Goal: Task Accomplishment & Management: Manage account settings

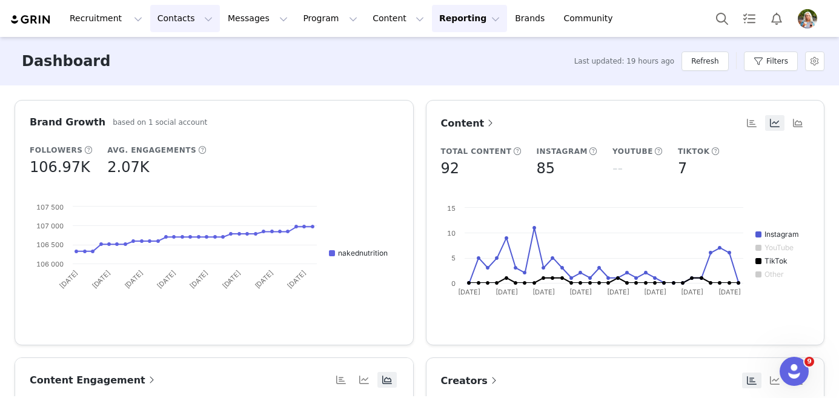
click at [197, 23] on button "Contacts Contacts" at bounding box center [185, 18] width 70 height 27
click at [185, 72] on p "Prospects" at bounding box center [171, 76] width 41 height 13
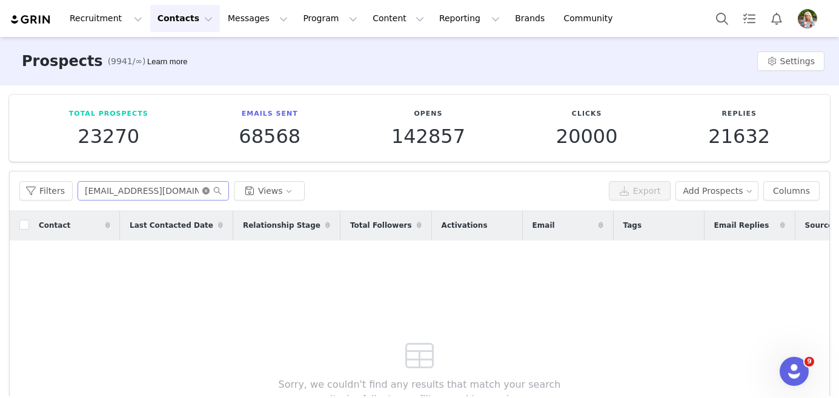
click at [204, 190] on icon "icon: close-circle" at bounding box center [205, 190] width 7 height 7
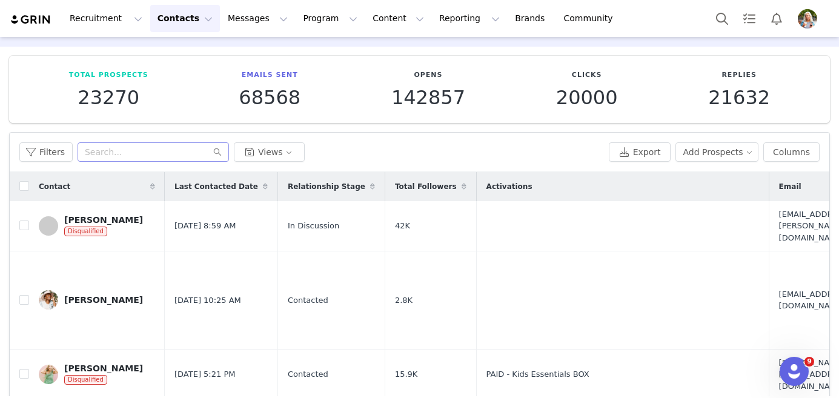
scroll to position [39, 0]
click at [50, 151] on button "Filters" at bounding box center [45, 151] width 53 height 19
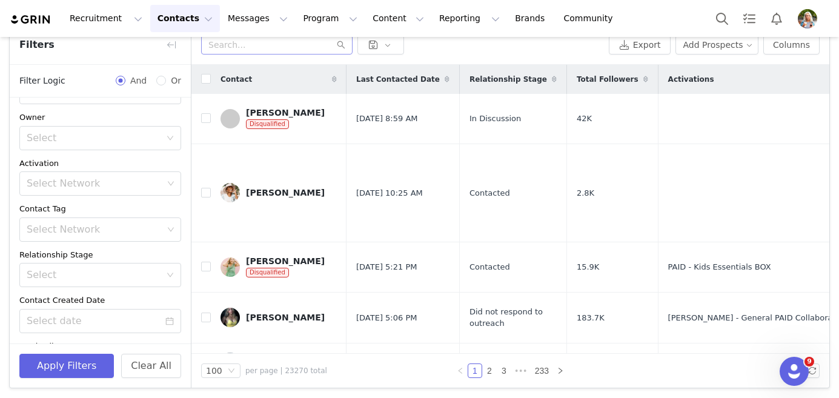
scroll to position [0, 0]
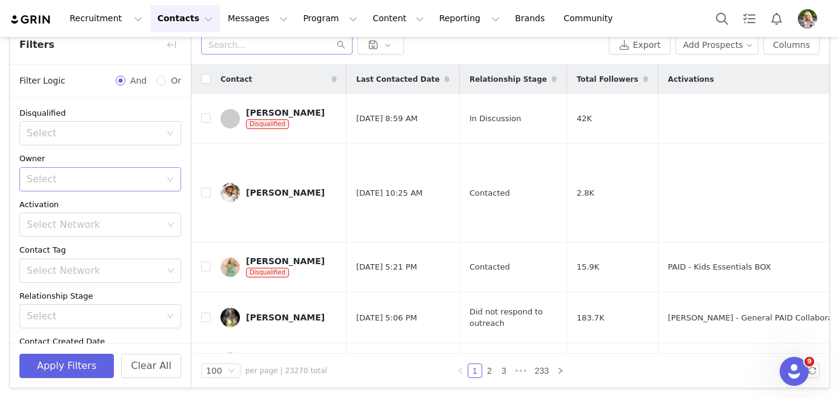
click at [91, 182] on div "Select" at bounding box center [94, 179] width 134 height 12
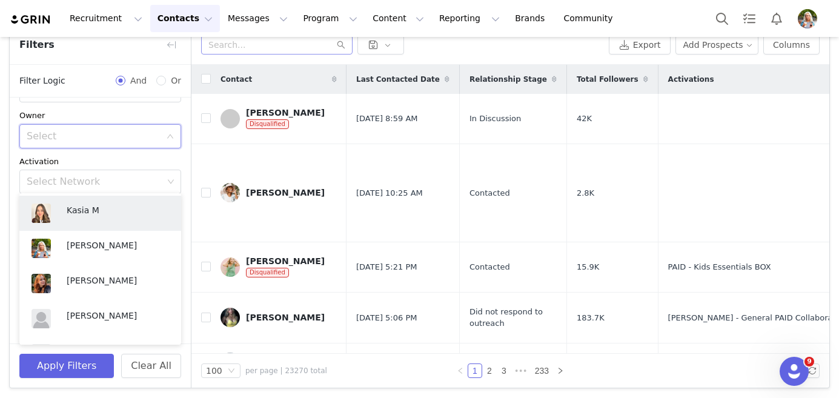
scroll to position [42, 0]
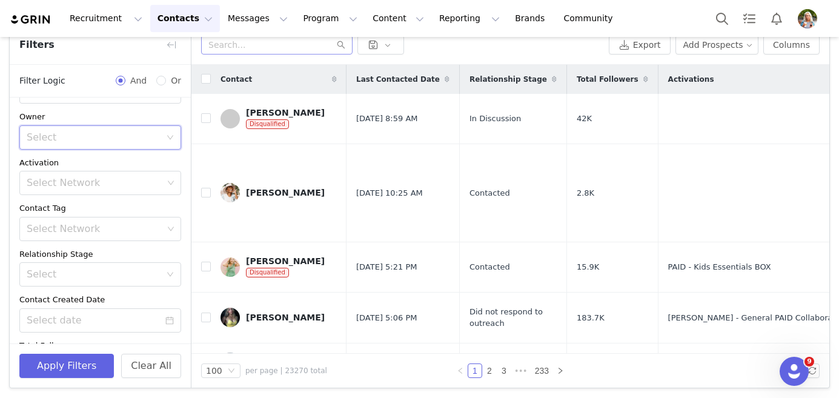
click at [111, 157] on div "Activation" at bounding box center [100, 163] width 162 height 12
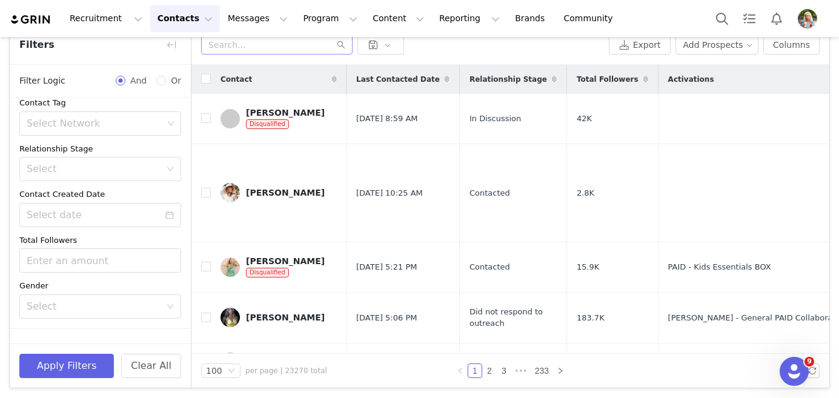
scroll to position [171, 0]
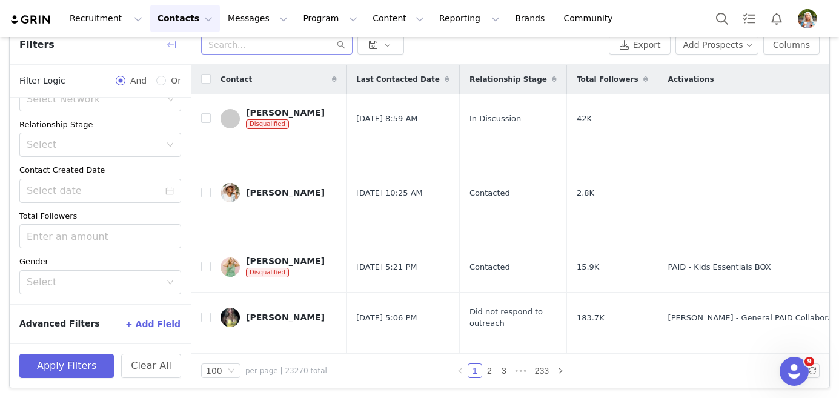
click at [171, 47] on button "button" at bounding box center [171, 44] width 19 height 19
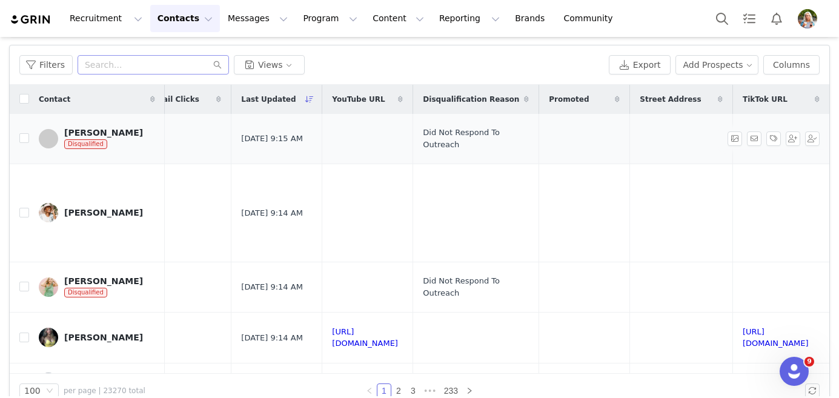
scroll to position [0, 1659]
click at [787, 69] on button "Columns" at bounding box center [791, 64] width 56 height 19
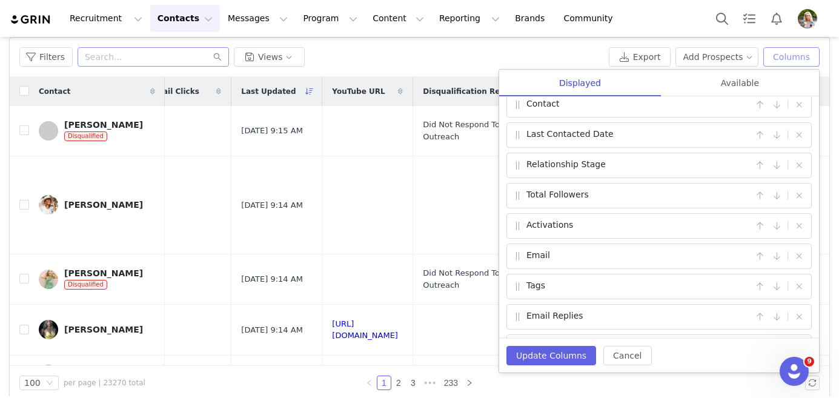
scroll to position [0, 0]
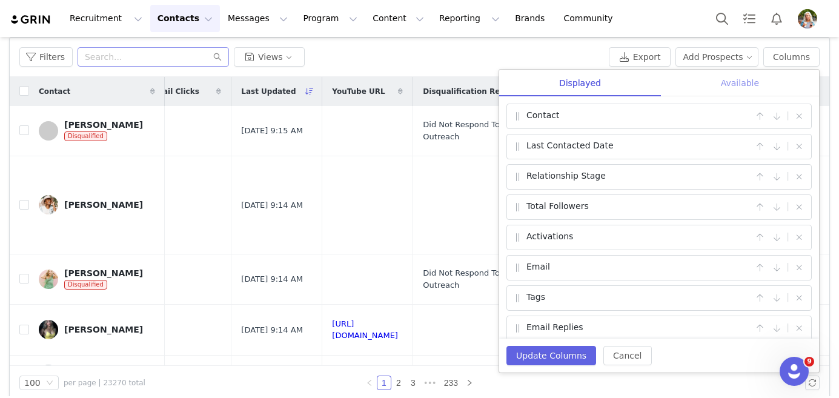
click at [739, 88] on div "Available" at bounding box center [740, 83] width 158 height 27
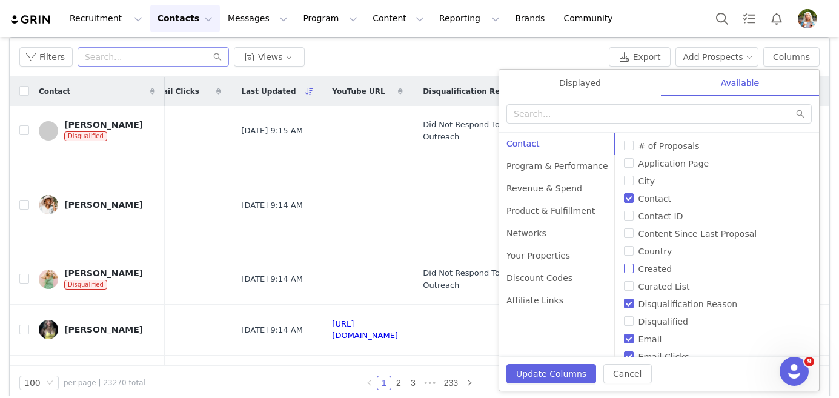
click at [624, 270] on input "Created" at bounding box center [629, 269] width 10 height 10
checkbox input "true"
click at [585, 81] on div "Displayed" at bounding box center [580, 83] width 162 height 27
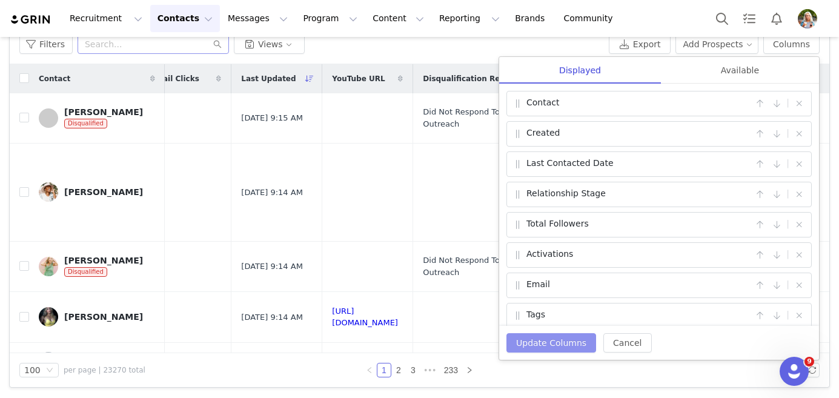
click at [555, 346] on button "Update Columns" at bounding box center [551, 342] width 90 height 19
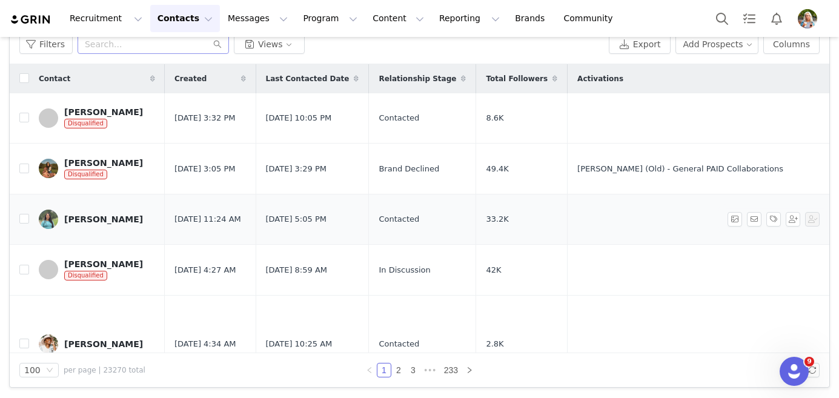
scroll to position [0, 3]
click at [242, 73] on span at bounding box center [240, 78] width 15 height 15
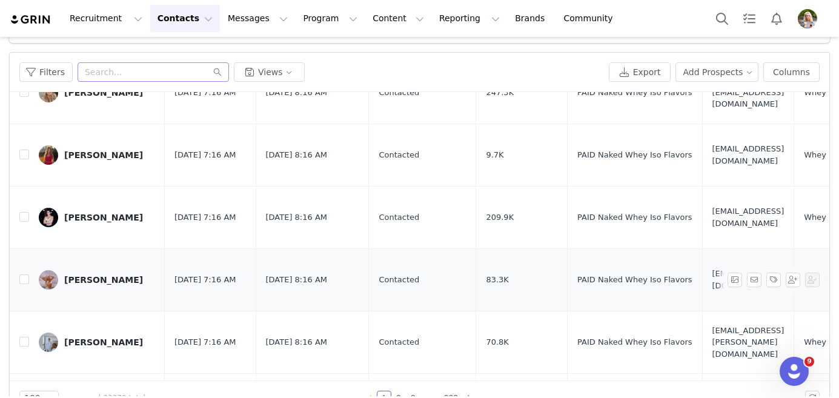
scroll to position [0, 0]
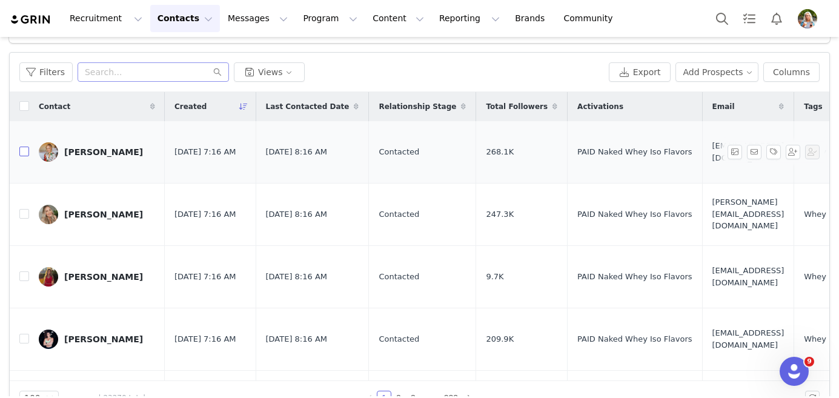
click at [25, 149] on input "checkbox" at bounding box center [24, 152] width 10 height 10
checkbox input "true"
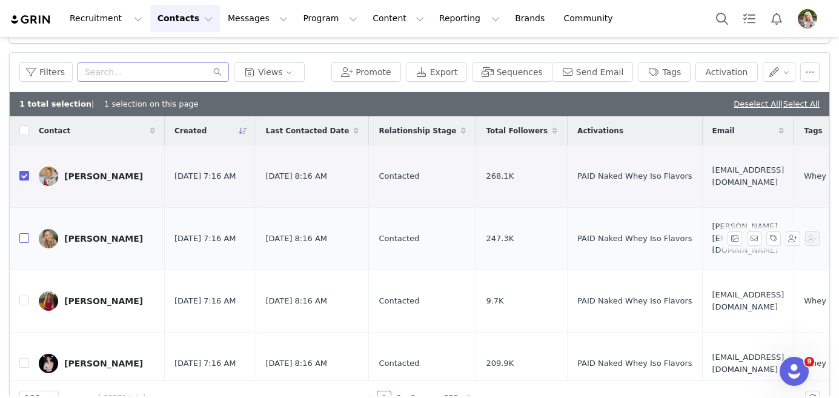
click at [25, 233] on input "checkbox" at bounding box center [24, 238] width 10 height 10
checkbox input "true"
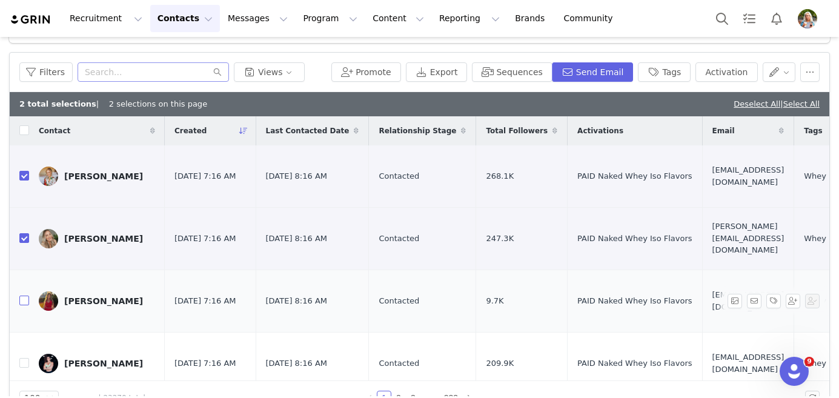
click at [24, 296] on input "checkbox" at bounding box center [24, 301] width 10 height 10
click at [671, 73] on button "Tags" at bounding box center [664, 71] width 53 height 19
click at [470, 98] on div "3 total selections | 3 selections on this page Deselect All | Select All" at bounding box center [420, 104] width 820 height 24
click at [780, 74] on button "button" at bounding box center [779, 71] width 33 height 19
click at [635, 101] on div "3 total selections | 3 selections on this page Deselect All | Select All" at bounding box center [420, 104] width 820 height 24
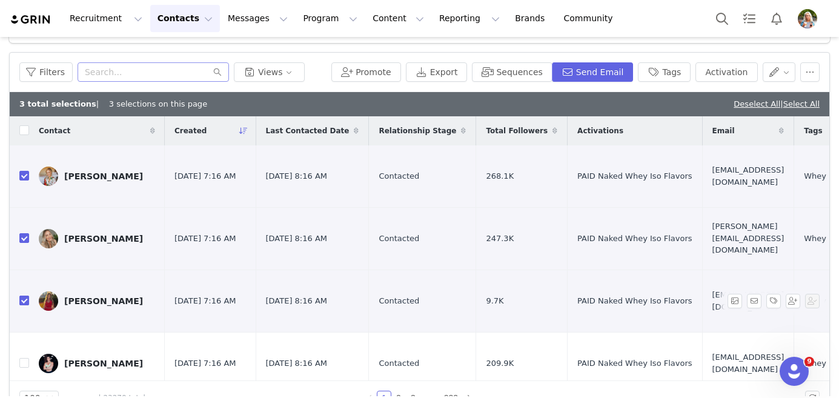
click at [24, 296] on input "checkbox" at bounding box center [24, 301] width 10 height 10
checkbox input "false"
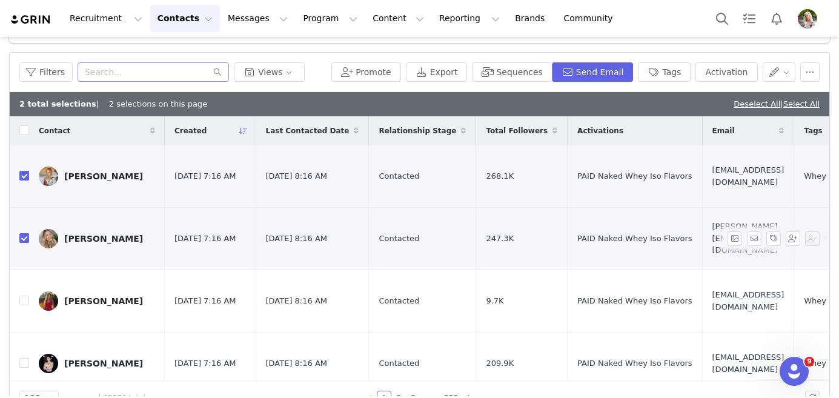
click at [24, 233] on input "checkbox" at bounding box center [24, 238] width 10 height 10
checkbox input "false"
click at [25, 171] on input "checkbox" at bounding box center [24, 176] width 10 height 10
checkbox input "false"
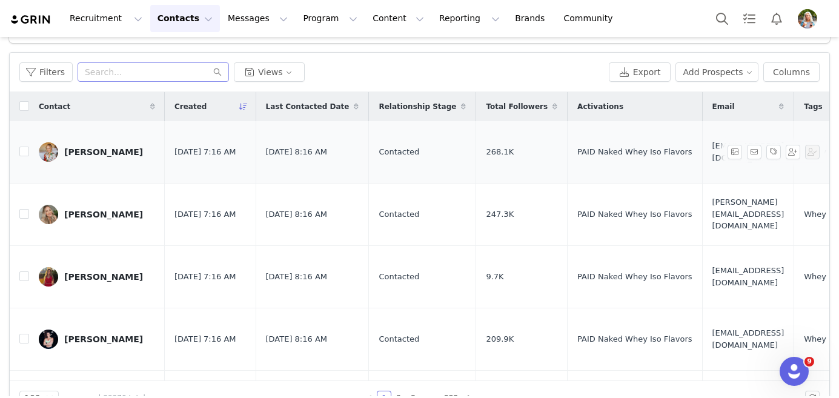
click at [86, 158] on td "[PERSON_NAME]" at bounding box center [97, 152] width 136 height 62
click at [92, 147] on div "[PERSON_NAME]" at bounding box center [103, 152] width 79 height 10
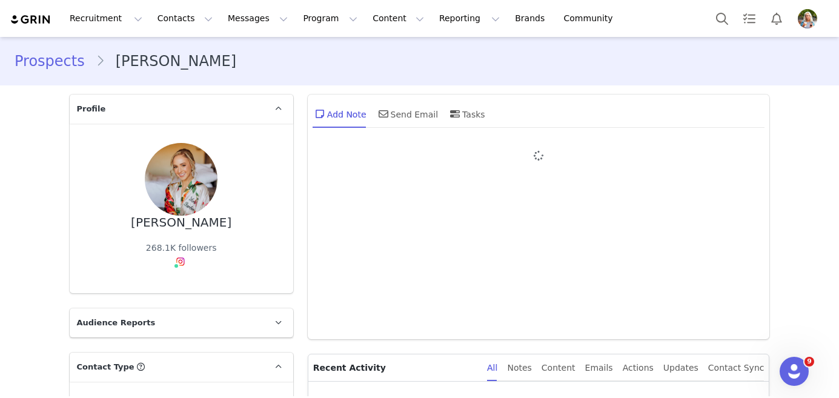
type input "+1 ([GEOGRAPHIC_DATA])"
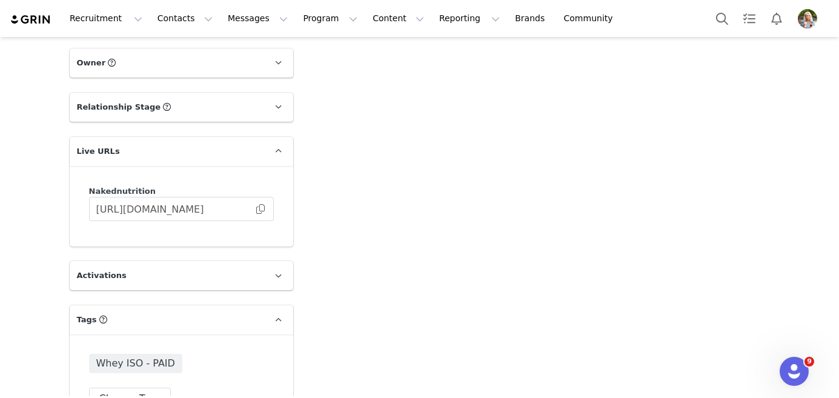
scroll to position [1343, 0]
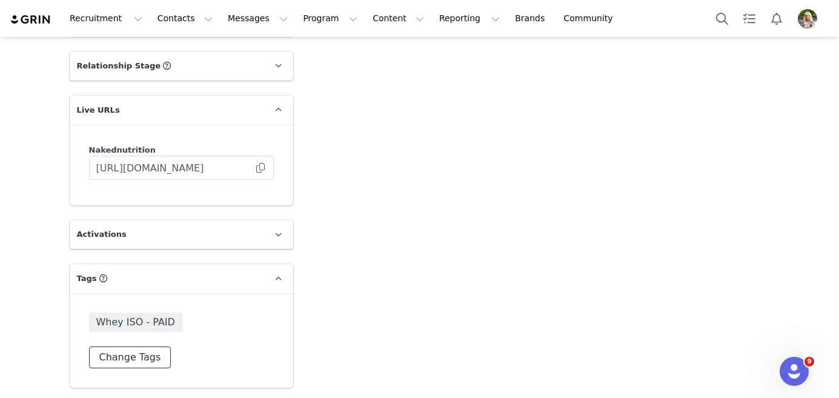
click at [134, 360] on button "Change Tags" at bounding box center [130, 357] width 82 height 22
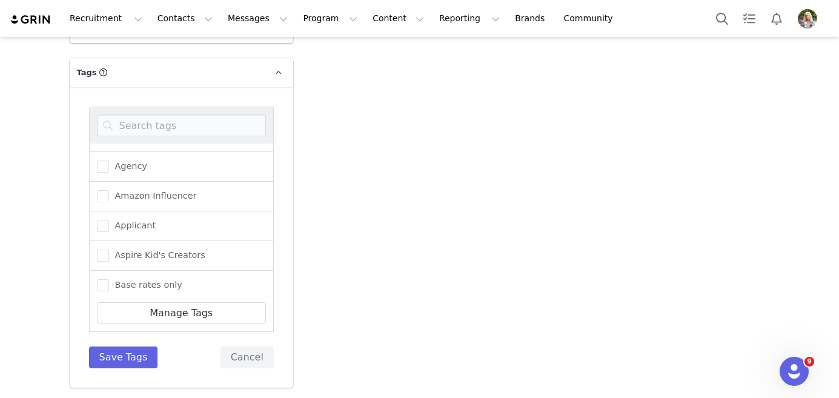
scroll to position [0, 0]
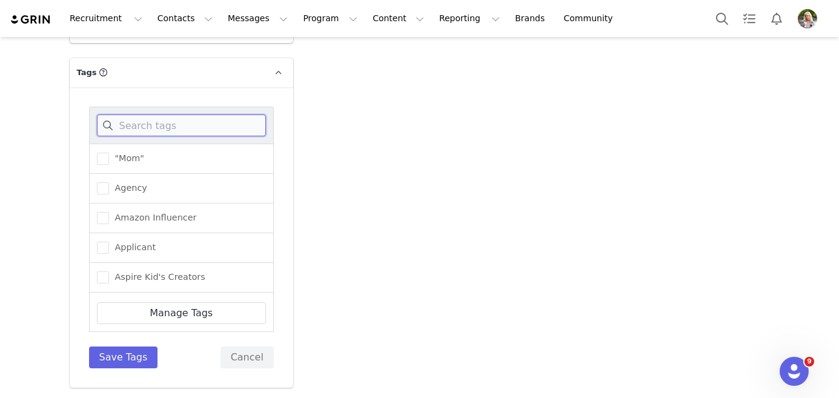
click at [176, 124] on input at bounding box center [181, 125] width 169 height 22
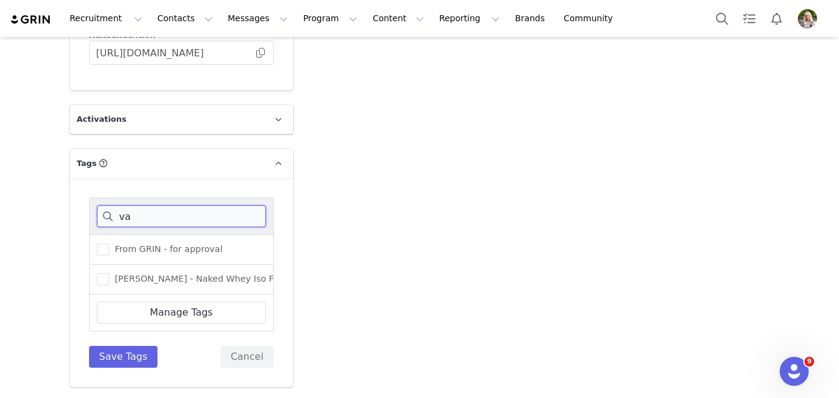
scroll to position [1457, 0]
type input "v"
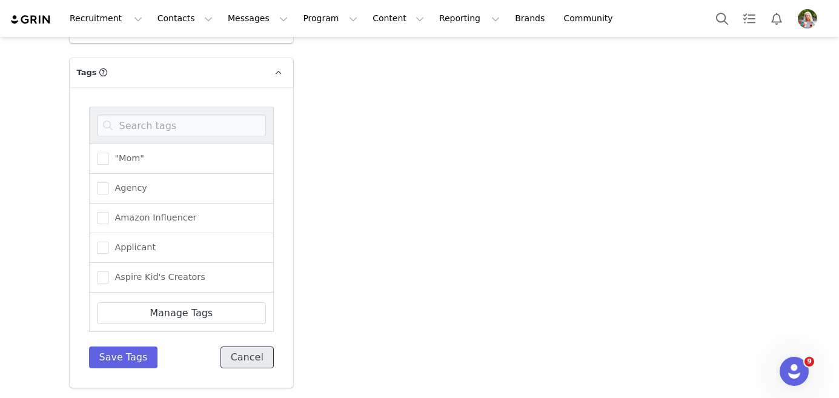
click at [251, 352] on button "Cancel" at bounding box center [246, 357] width 53 height 22
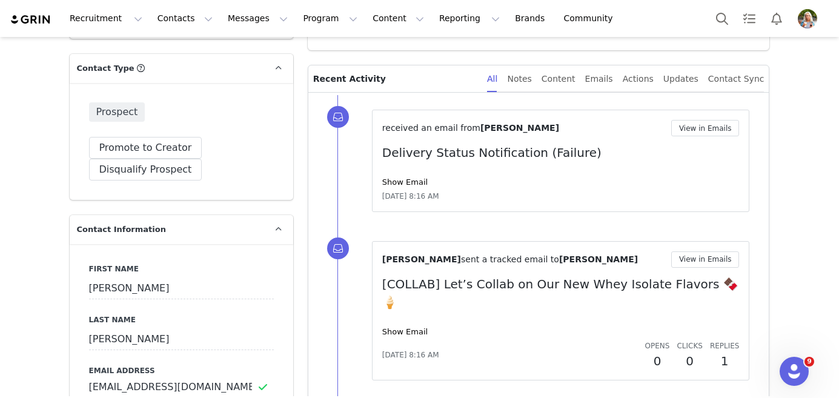
scroll to position [0, 0]
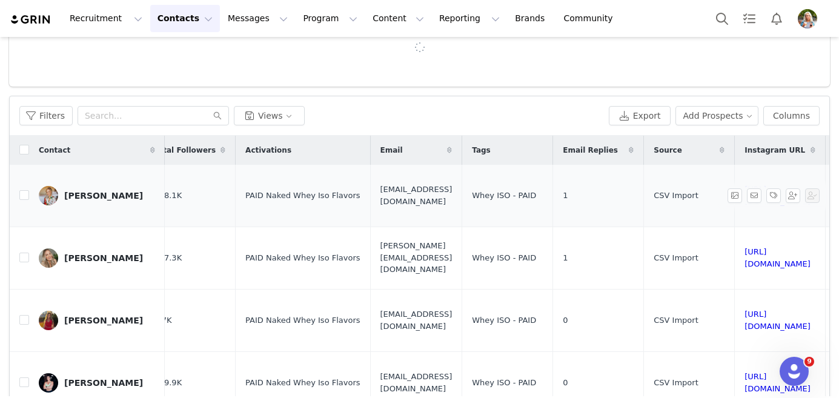
scroll to position [0, 352]
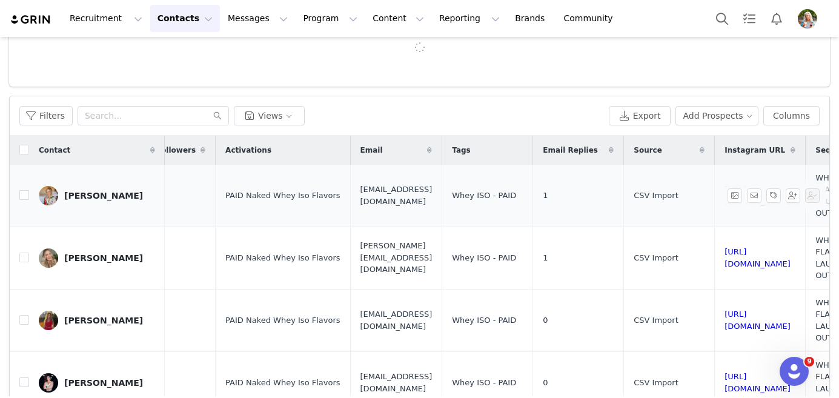
click at [516, 190] on span "Whey ISO - PAID" at bounding box center [484, 196] width 64 height 12
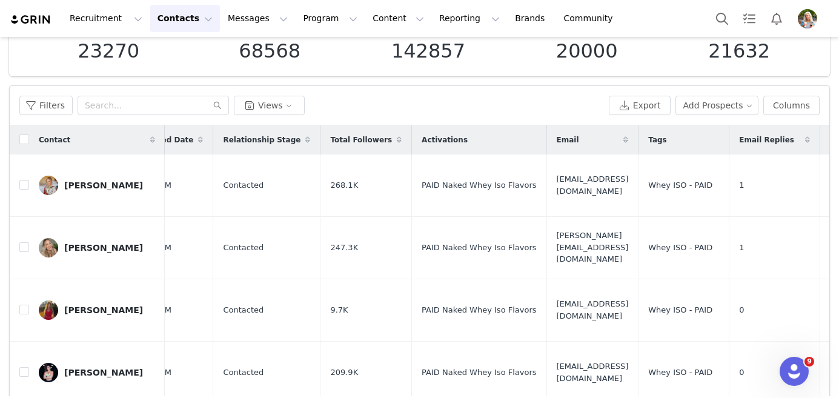
scroll to position [0, 0]
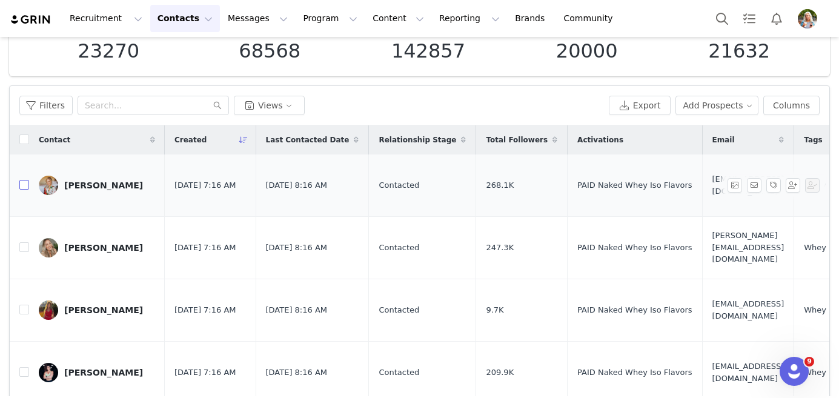
click at [27, 180] on input "checkbox" at bounding box center [24, 185] width 10 height 10
checkbox input "true"
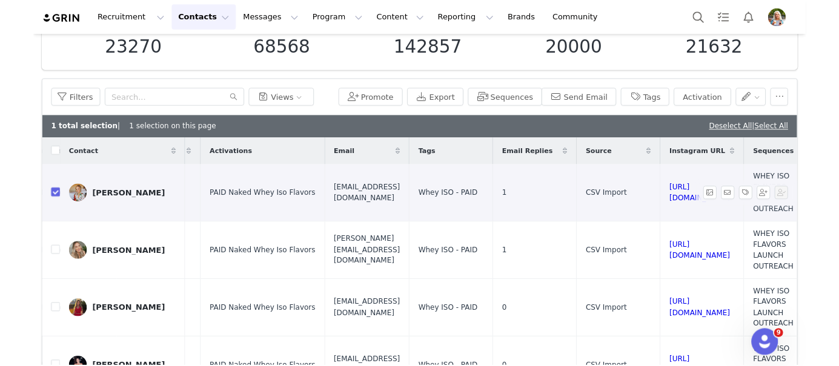
scroll to position [0, 397]
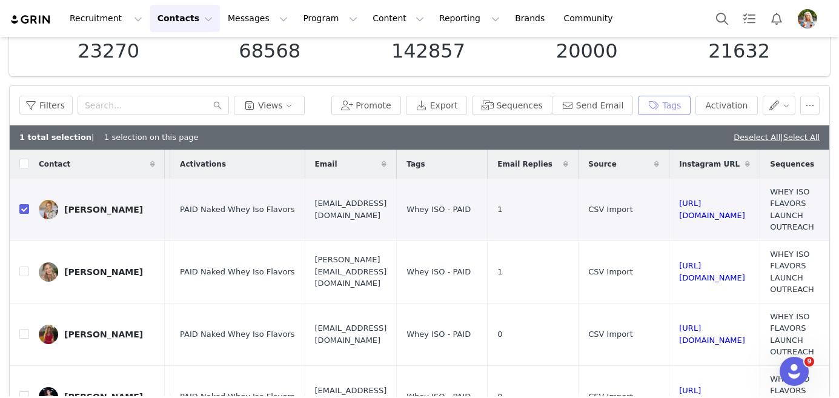
click at [666, 105] on button "Tags" at bounding box center [664, 105] width 53 height 19
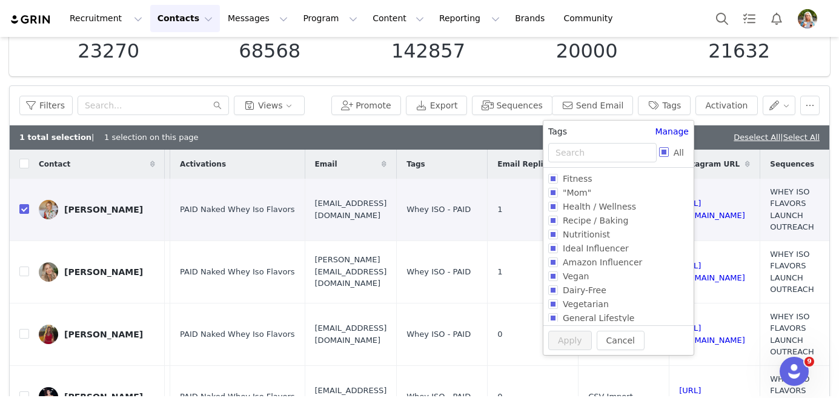
click at [663, 152] on input "All" at bounding box center [664, 152] width 10 height 10
checkbox input "true"
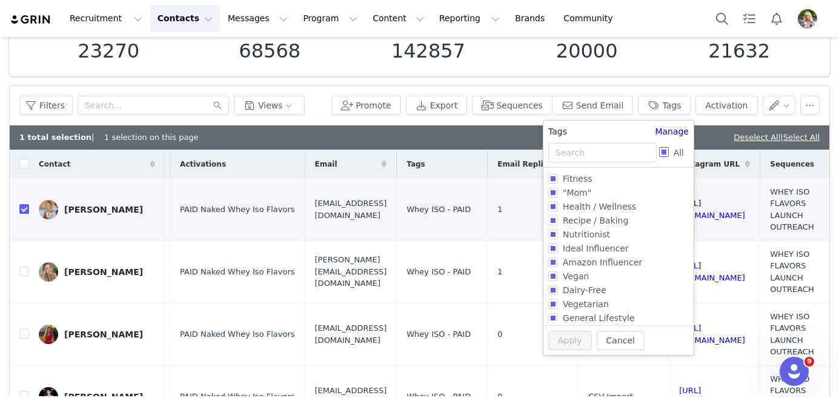
checkbox input "true"
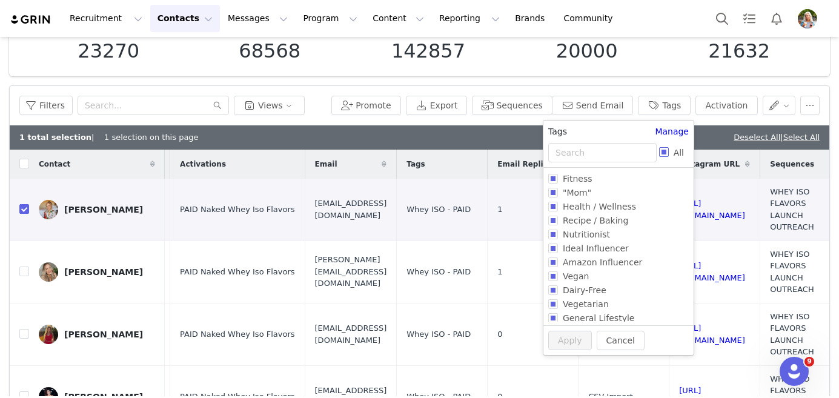
checkbox input "true"
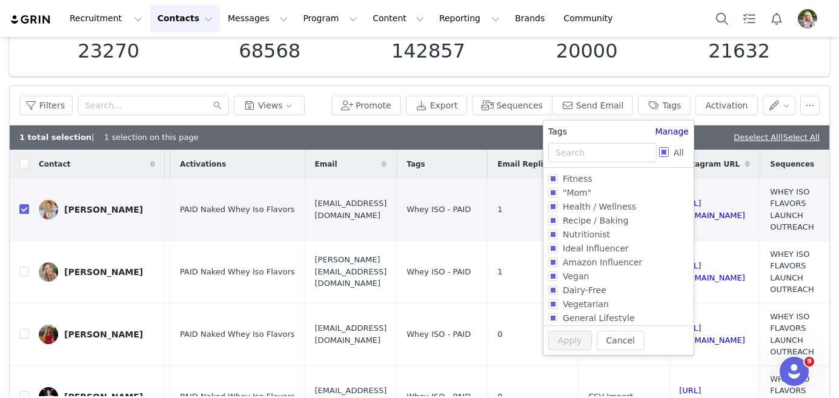
checkbox input "true"
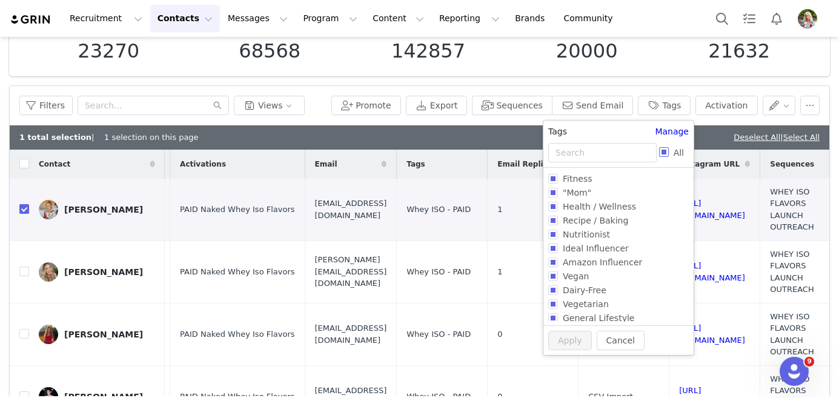
checkbox input "true"
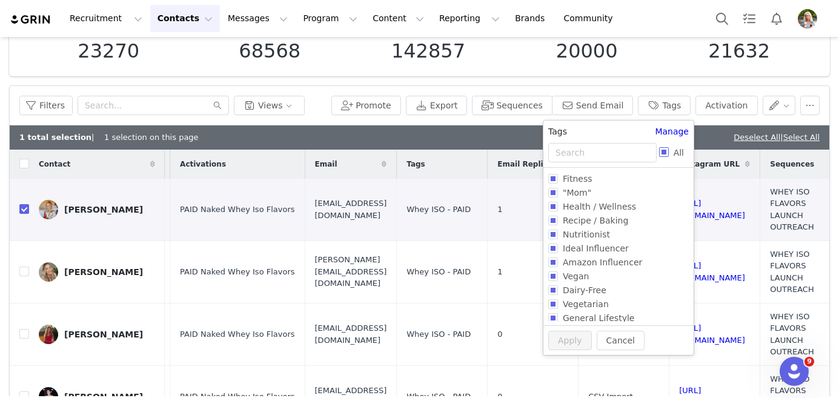
checkbox input "true"
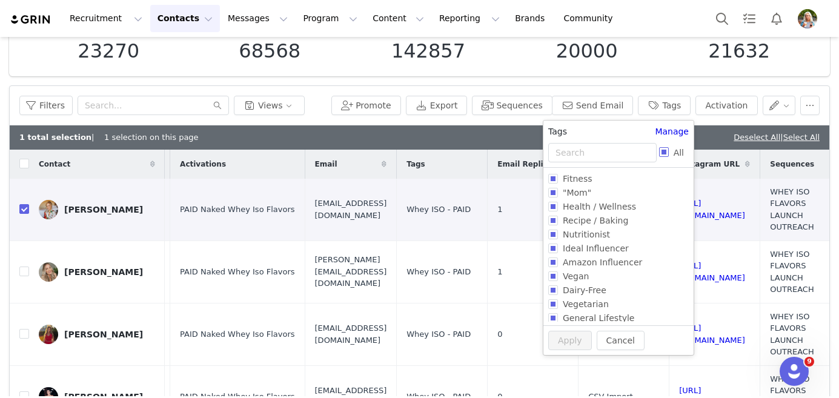
checkbox input "true"
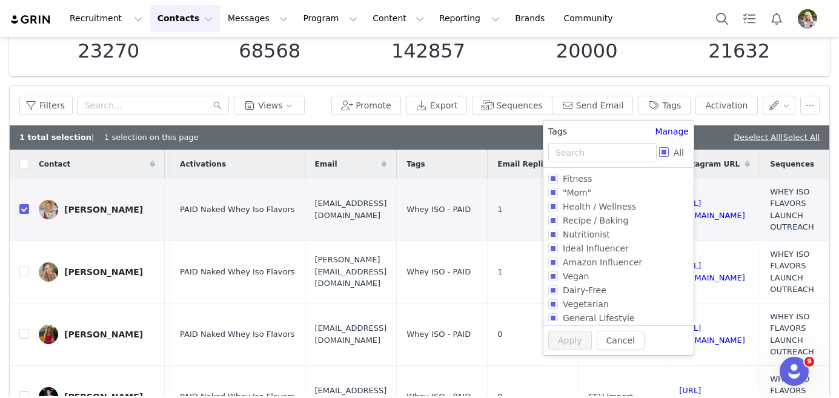
checkbox input "true"
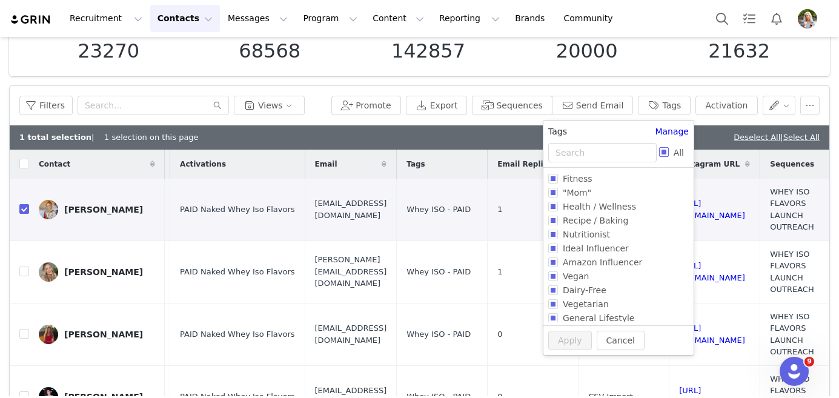
checkbox input "true"
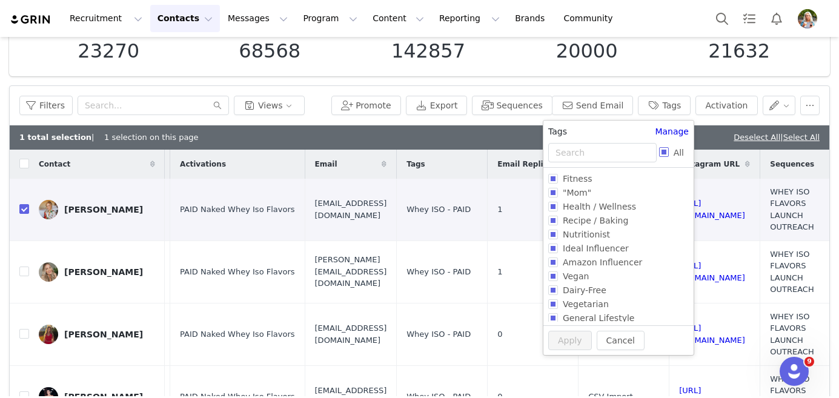
checkbox input "true"
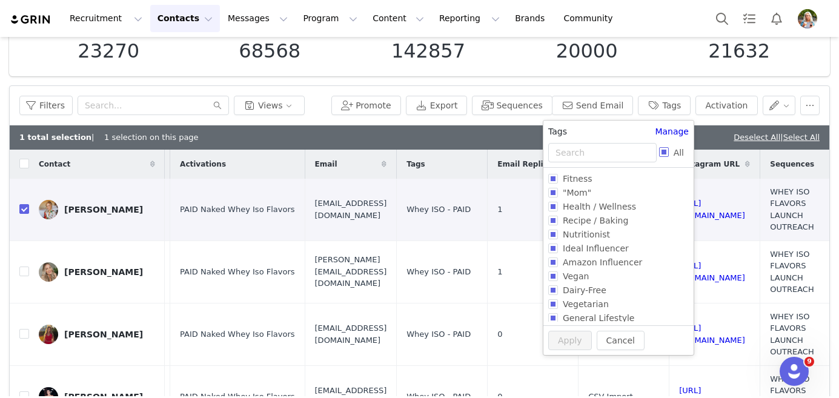
checkbox input "true"
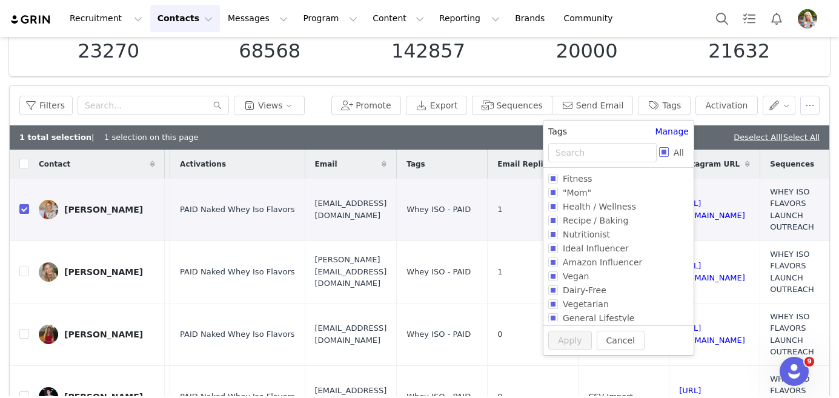
checkbox input "true"
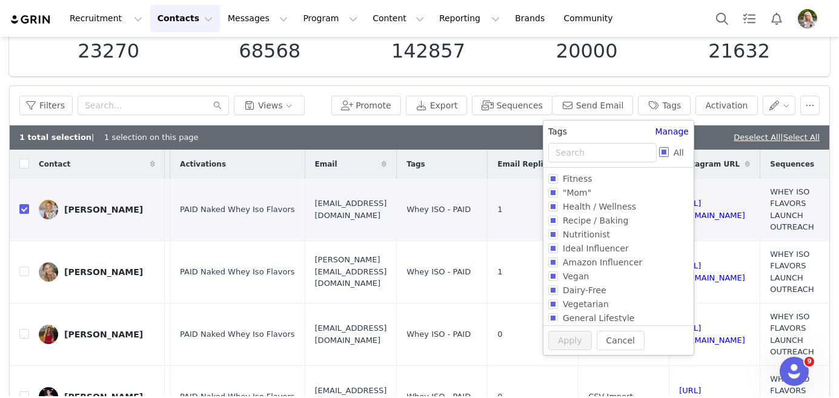
checkbox input "true"
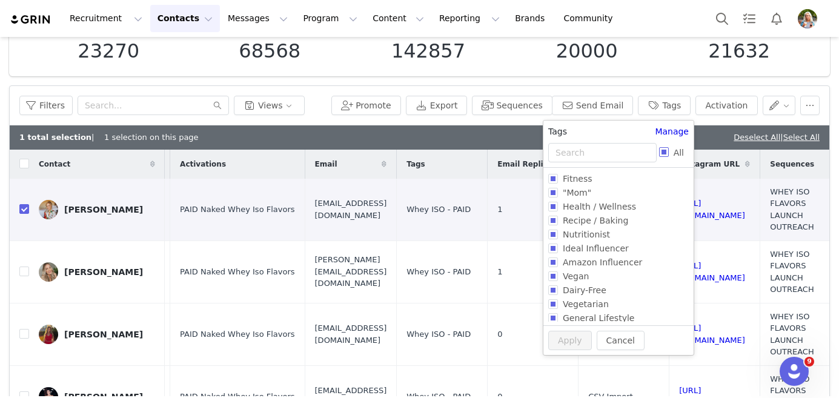
checkbox input "true"
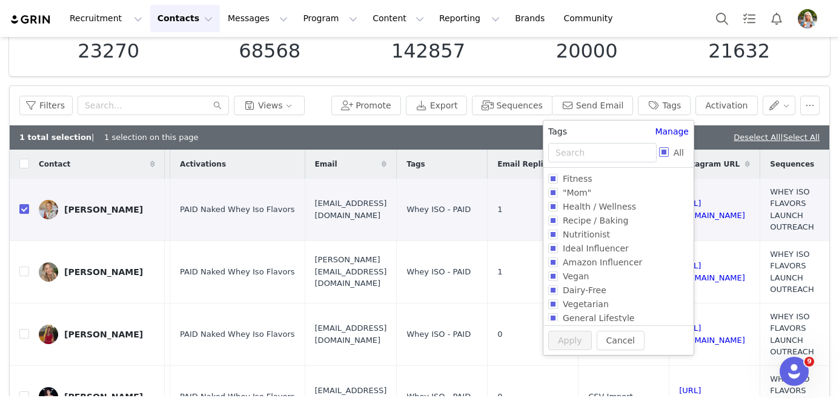
checkbox input "true"
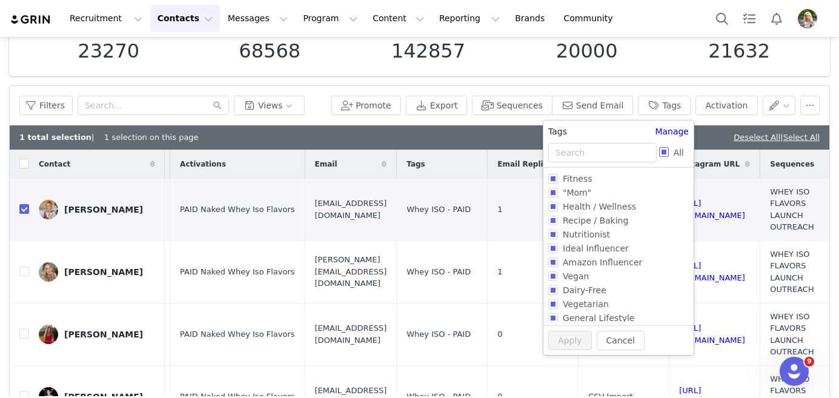
checkbox input "true"
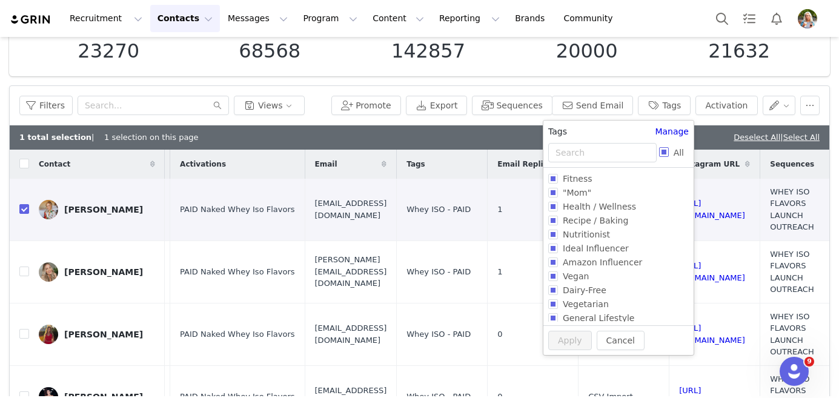
checkbox input "true"
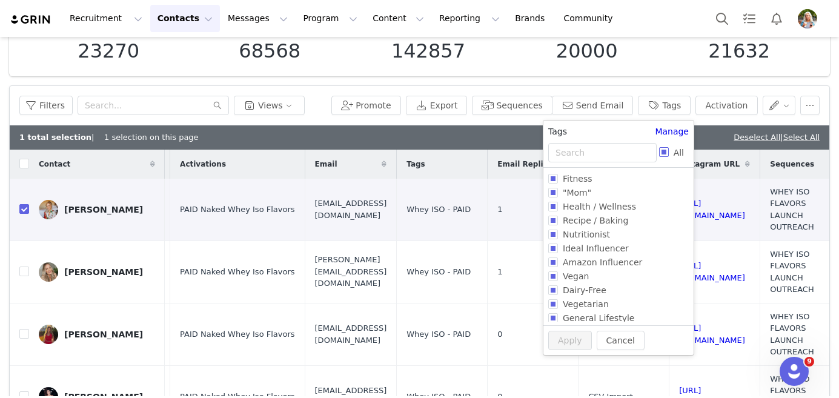
checkbox input "true"
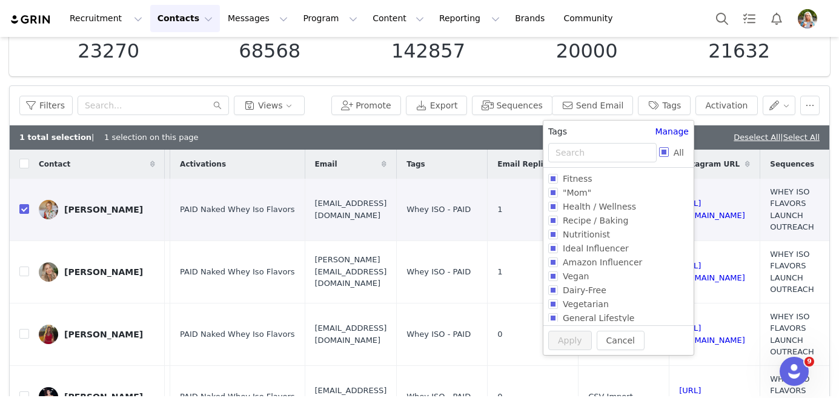
checkbox input "true"
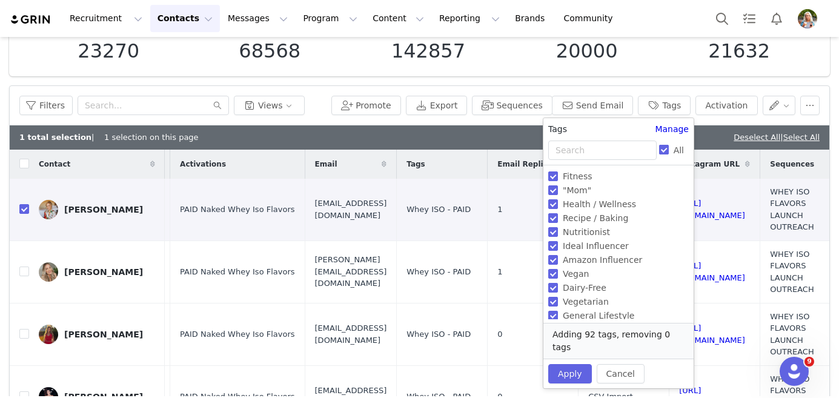
click at [662, 151] on input "All" at bounding box center [664, 150] width 10 height 10
checkbox input "false"
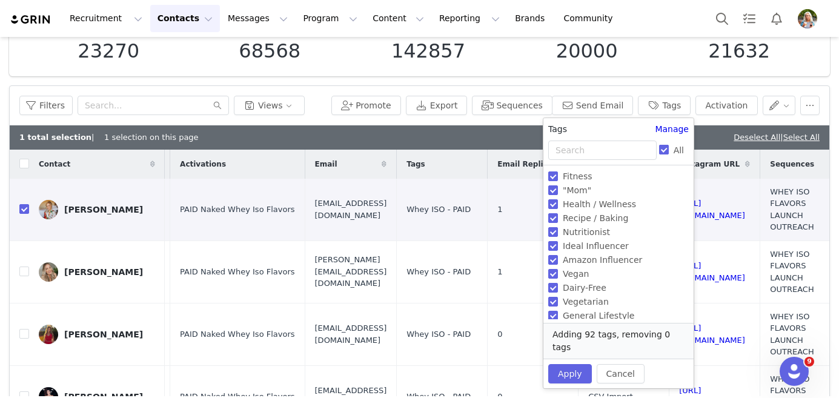
checkbox input "false"
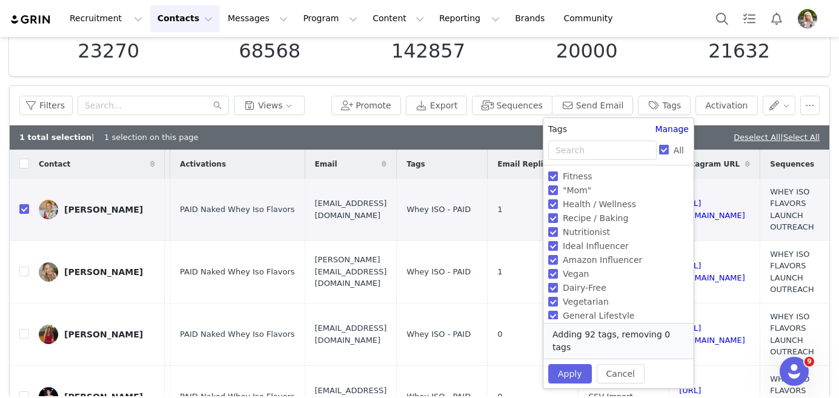
checkbox input "false"
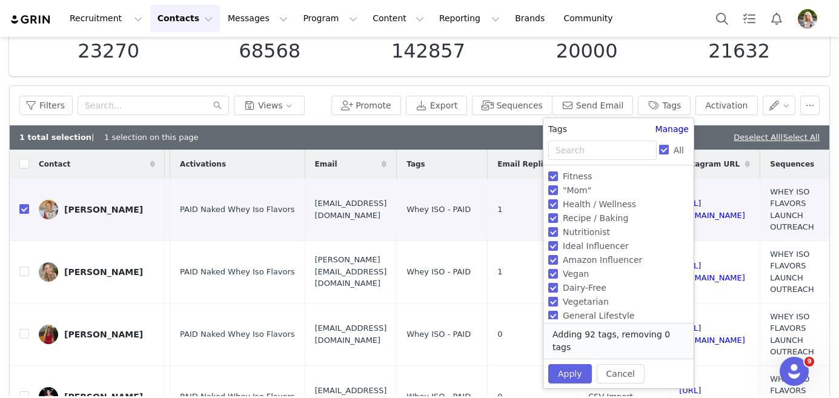
checkbox input "false"
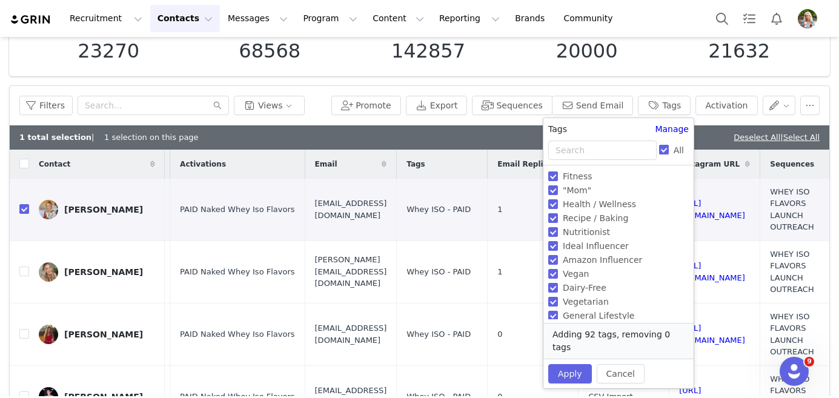
checkbox input "false"
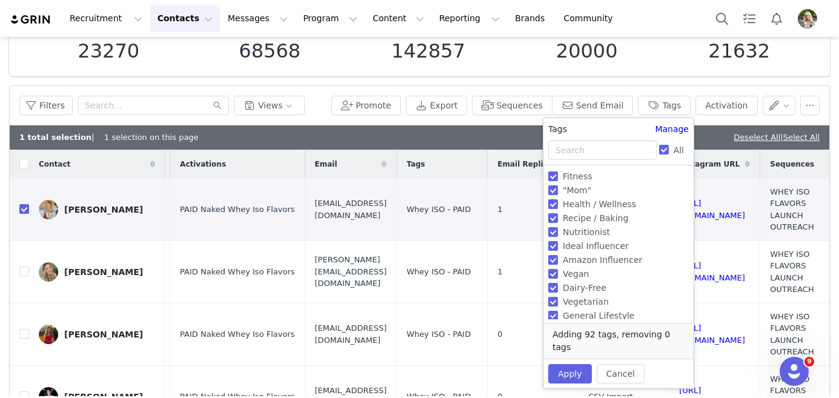
checkbox input "false"
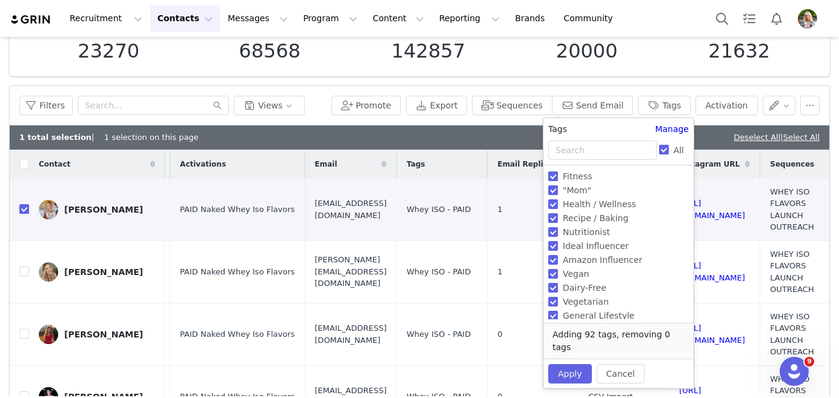
checkbox input "false"
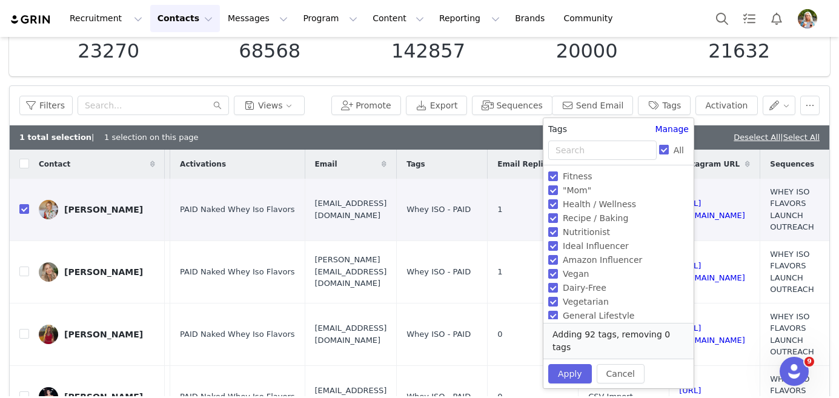
checkbox input "false"
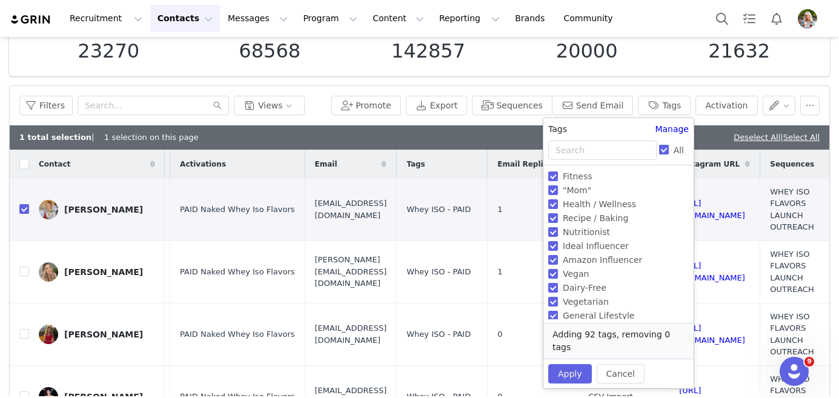
checkbox input "false"
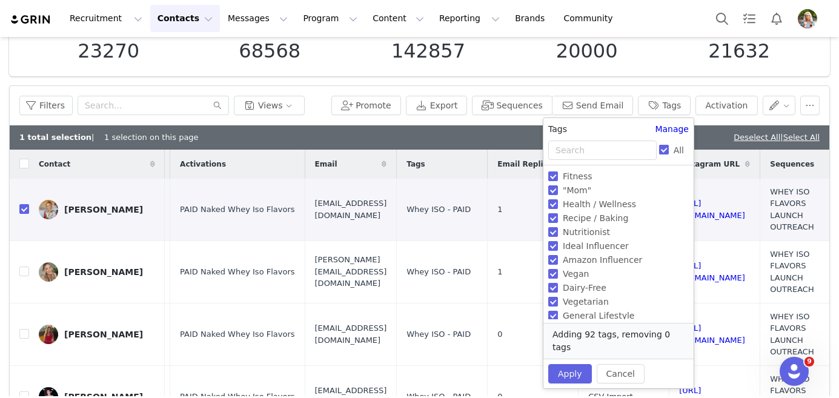
checkbox input "false"
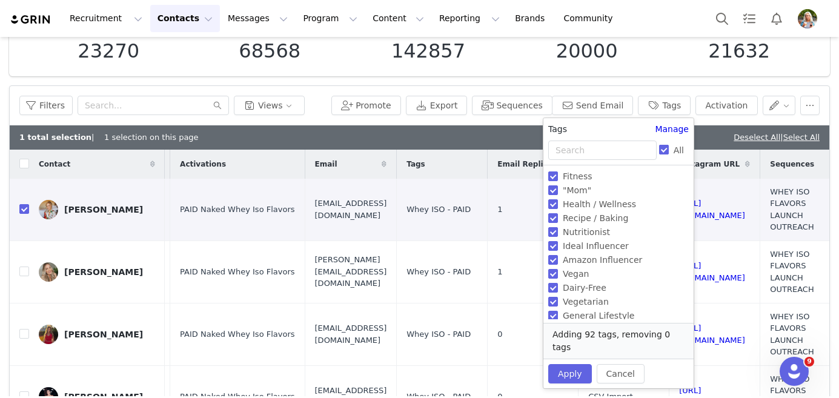
checkbox input "false"
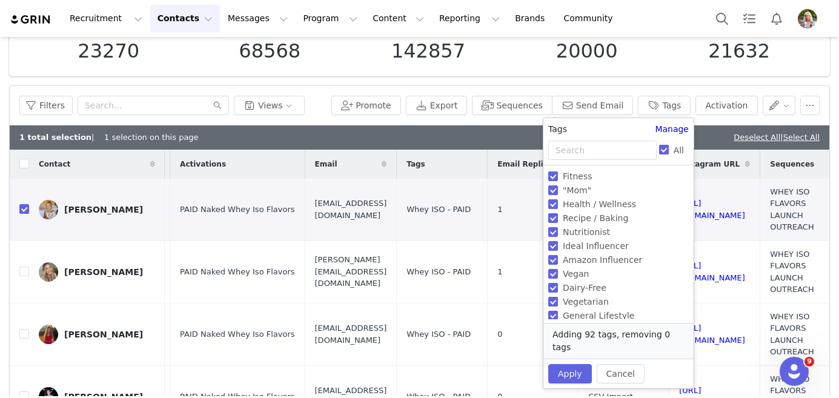
checkbox input "false"
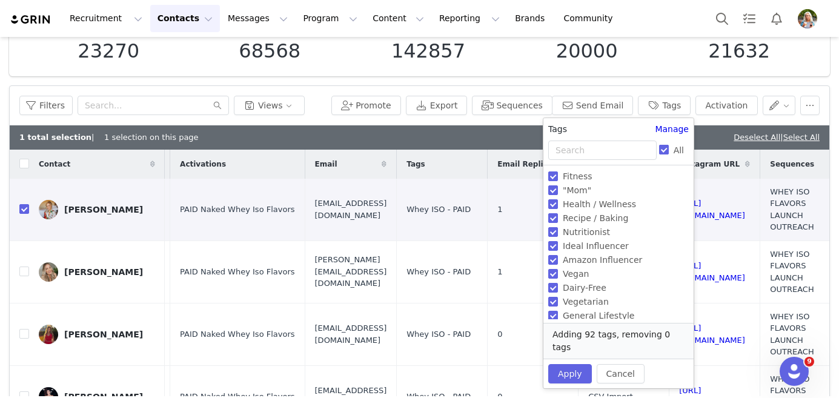
checkbox input "false"
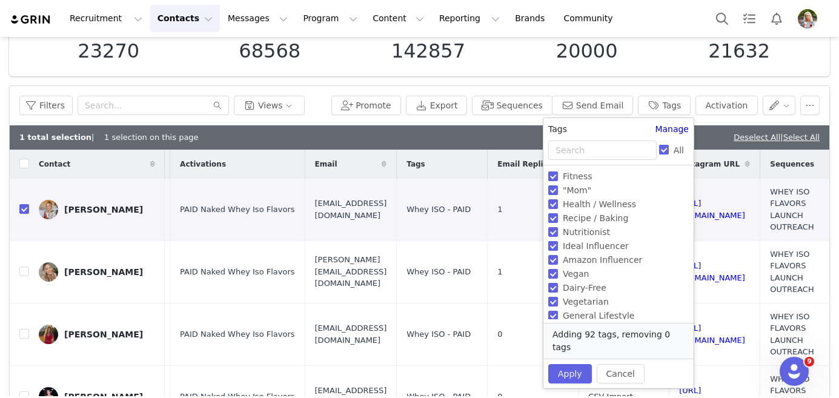
checkbox input "false"
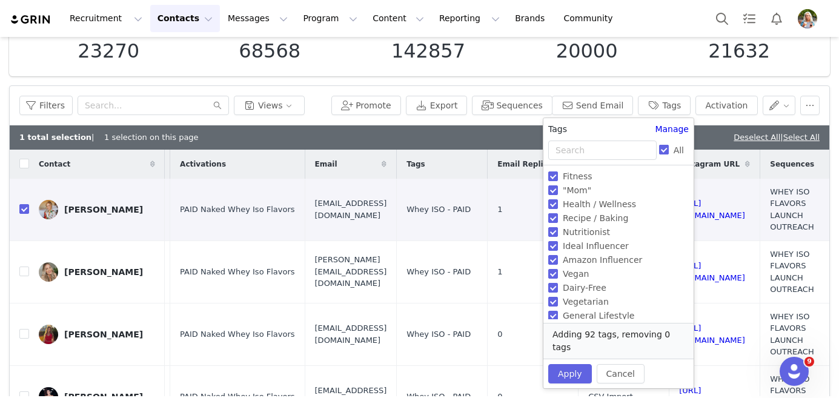
checkbox input "false"
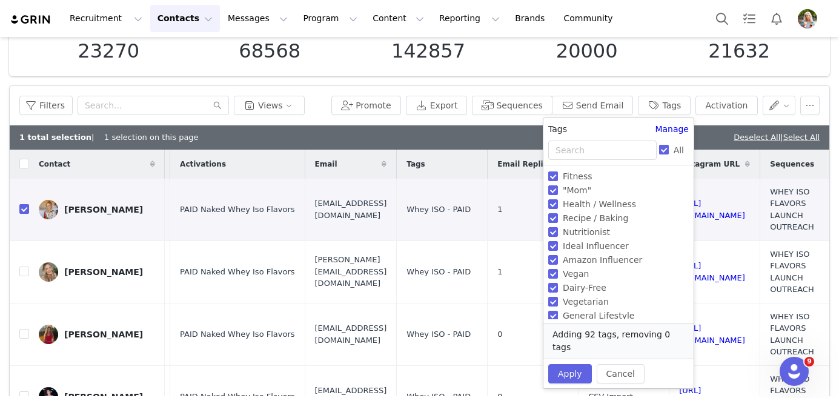
checkbox input "false"
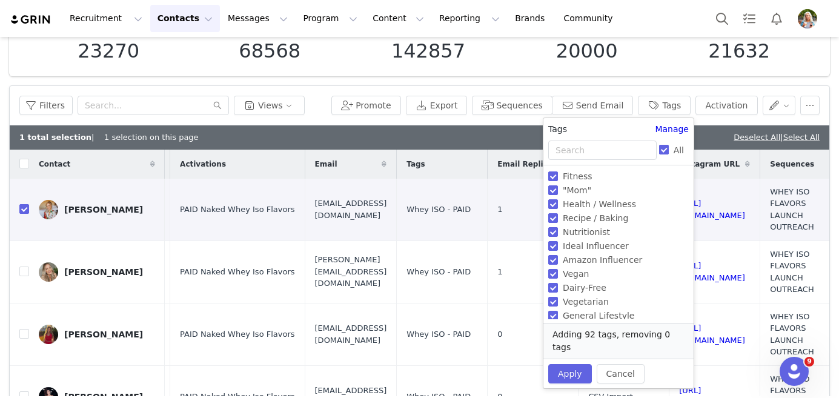
checkbox input "false"
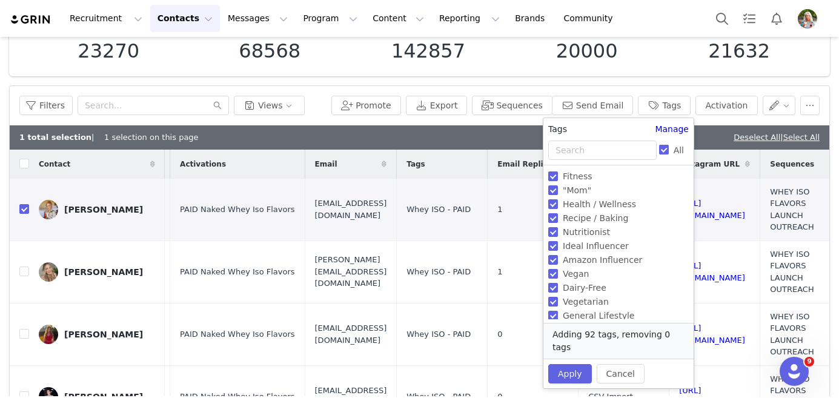
checkbox input "false"
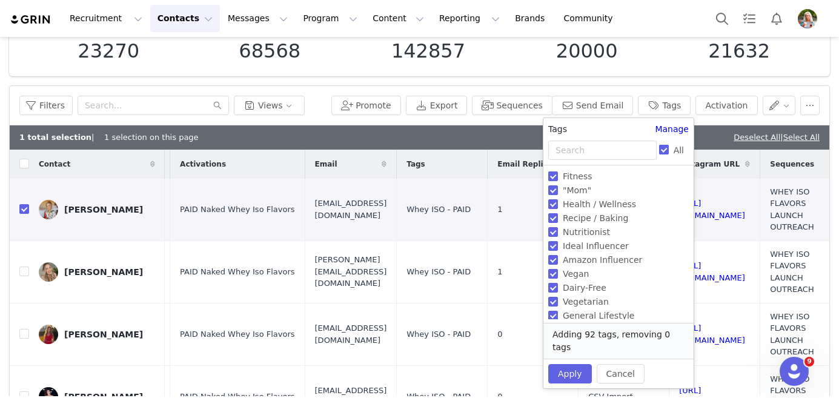
checkbox input "false"
click at [579, 151] on input "text" at bounding box center [602, 150] width 108 height 19
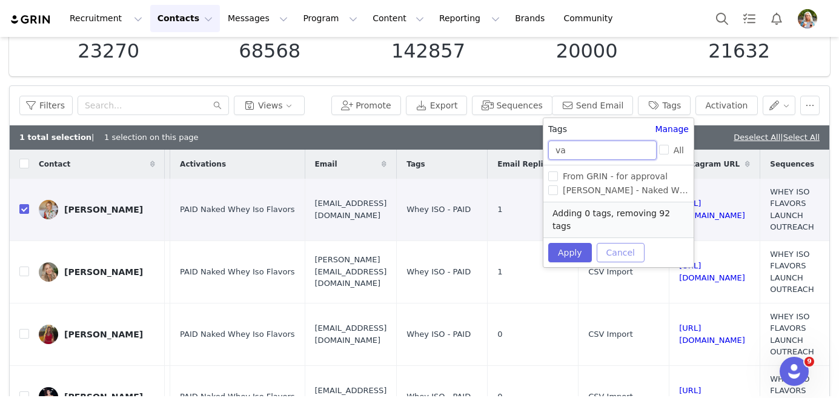
type input "va"
click at [622, 243] on button "Cancel" at bounding box center [621, 252] width 48 height 19
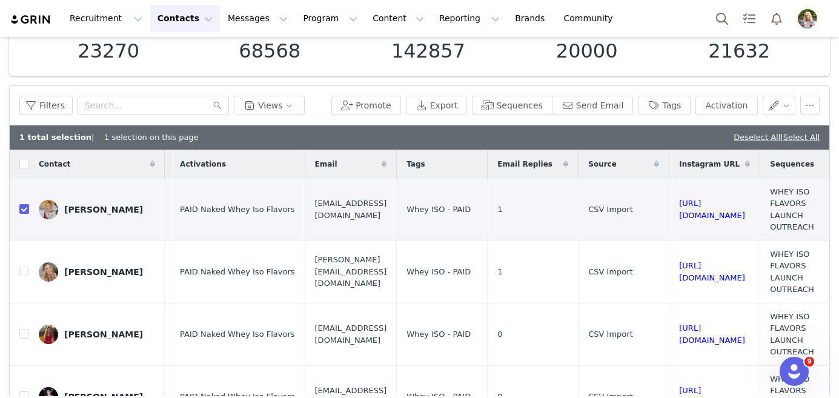
click at [622, 23] on div "Recruitment Recruitment Creator Search Curated Lists Landing Pages Web Extensio…" at bounding box center [419, 18] width 839 height 37
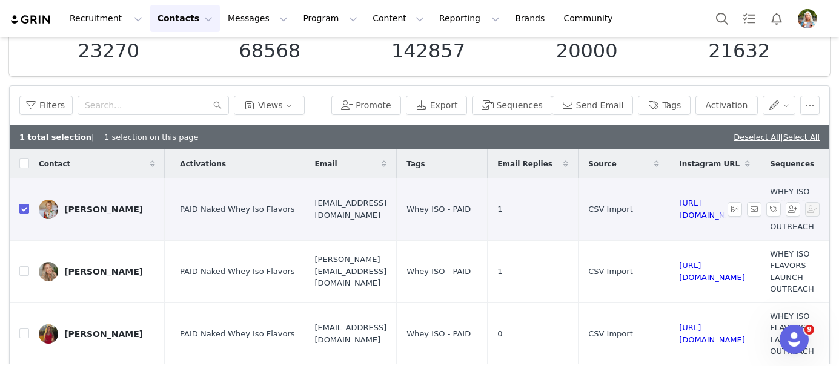
click at [24, 204] on input "checkbox" at bounding box center [24, 209] width 10 height 10
checkbox input "false"
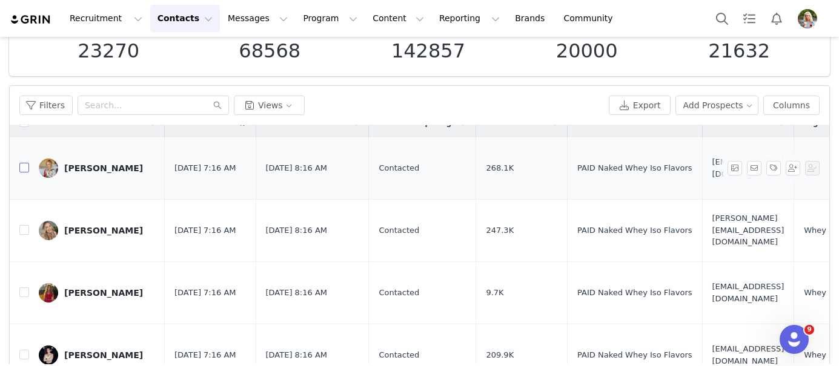
scroll to position [0, 0]
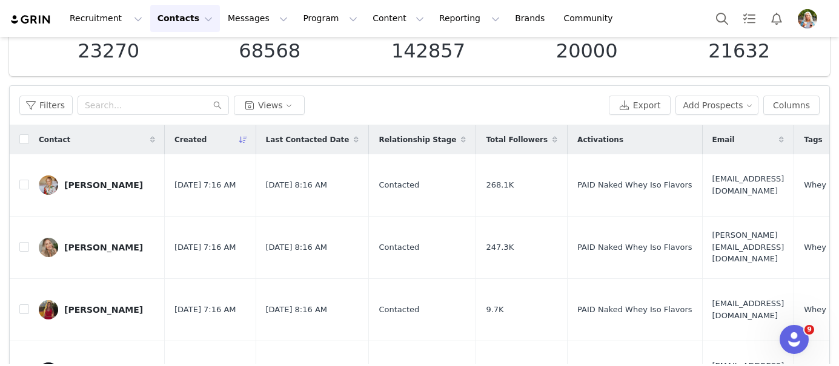
click at [571, 96] on div "Filters Views" at bounding box center [311, 105] width 585 height 19
click at [789, 109] on button "Columns" at bounding box center [791, 105] width 56 height 19
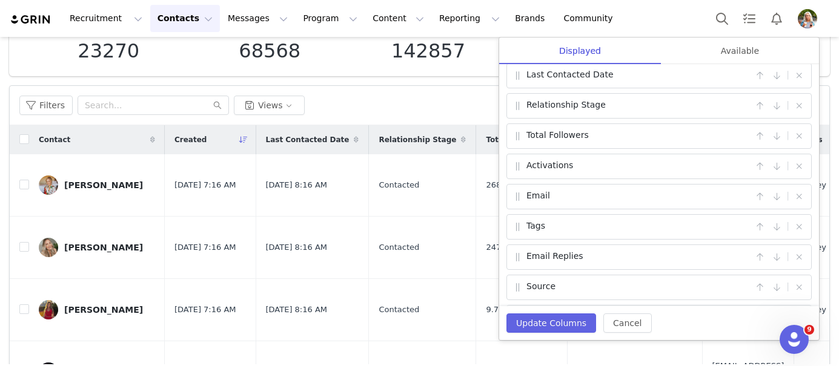
scroll to position [62, 0]
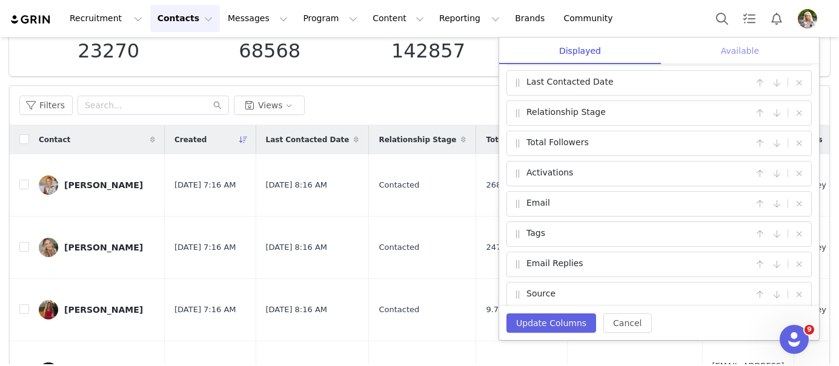
click at [744, 55] on div "Available" at bounding box center [740, 51] width 158 height 27
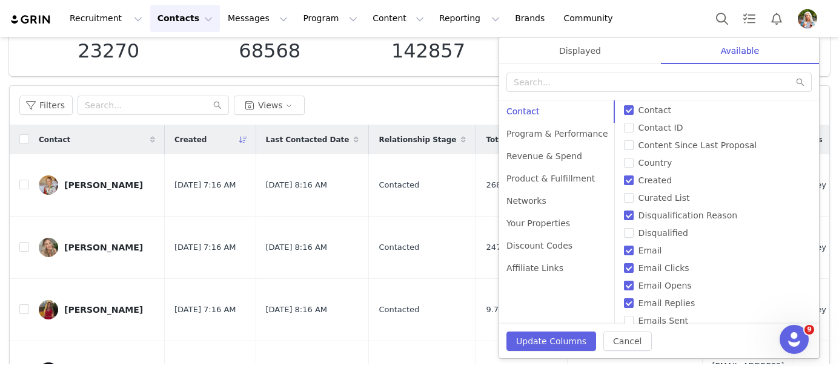
scroll to position [61, 0]
click at [624, 179] on input "Created" at bounding box center [629, 176] width 10 height 10
click at [624, 176] on input "Created" at bounding box center [629, 176] width 10 height 10
click at [582, 54] on div "Displayed" at bounding box center [580, 51] width 162 height 27
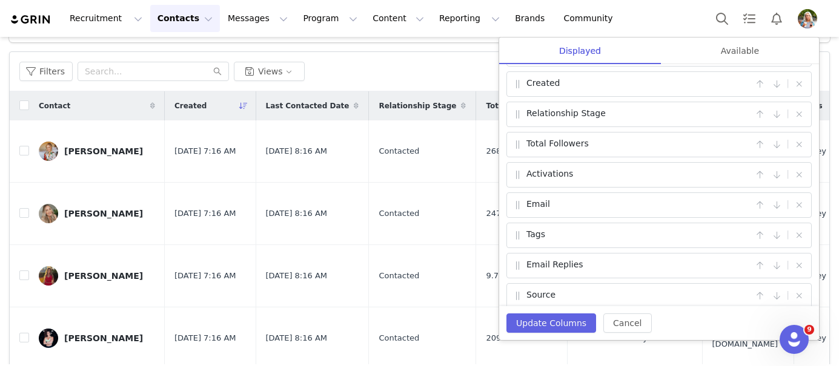
scroll to position [0, 0]
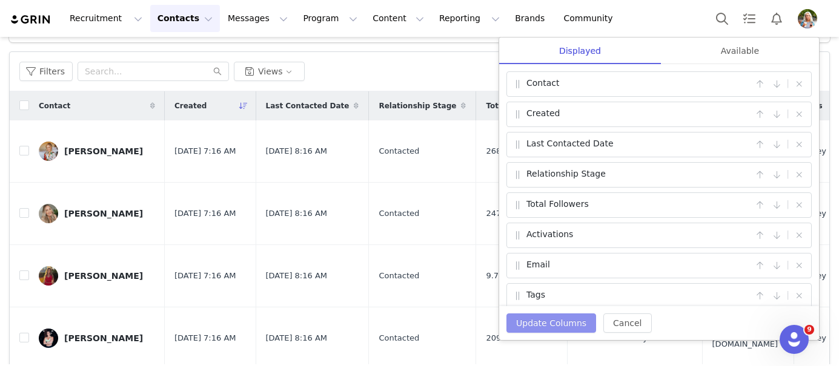
click at [539, 326] on button "Update Columns" at bounding box center [551, 323] width 90 height 19
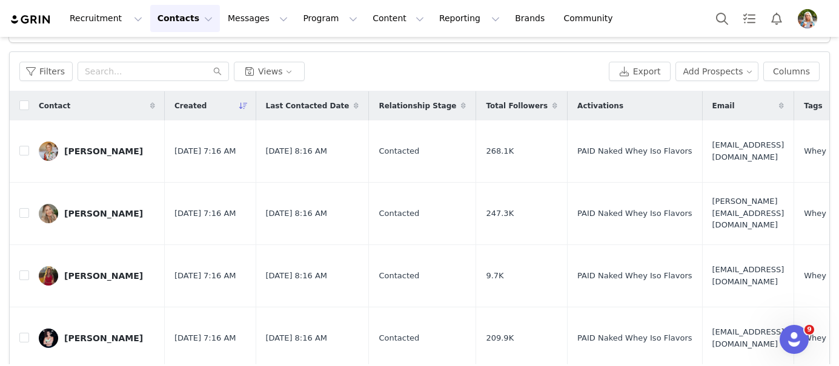
click at [245, 108] on icon at bounding box center [243, 105] width 8 height 7
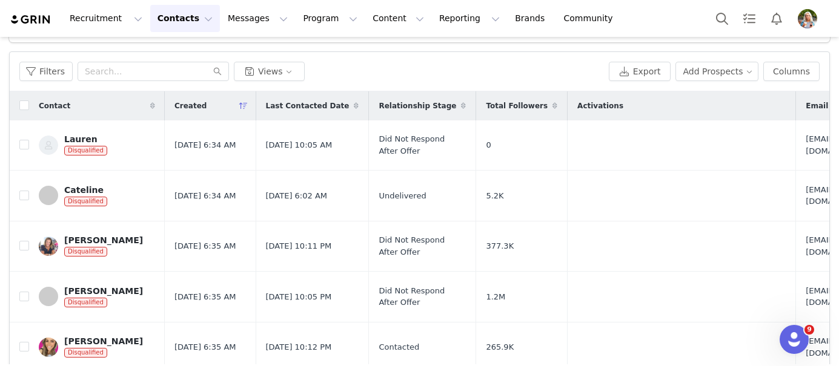
click at [245, 103] on icon at bounding box center [243, 105] width 8 height 7
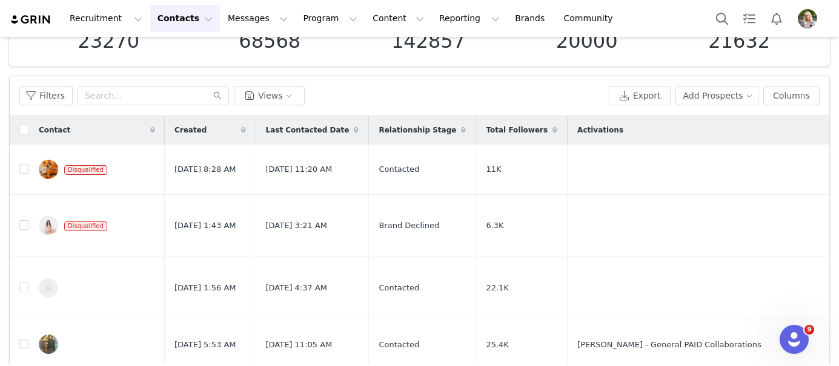
click at [243, 127] on icon at bounding box center [243, 130] width 5 height 7
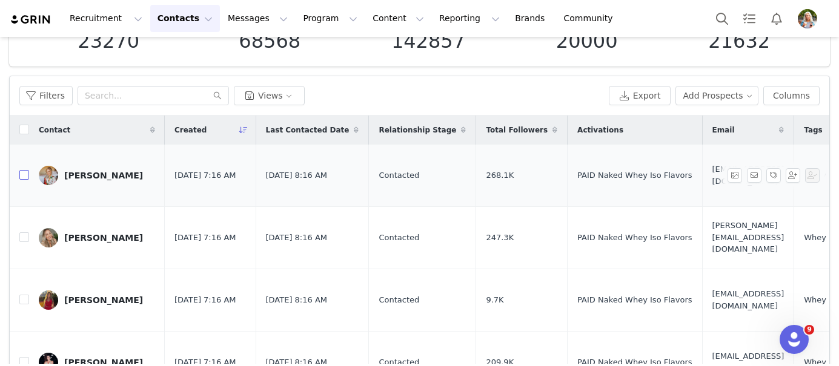
click at [25, 171] on input "checkbox" at bounding box center [24, 175] width 10 height 10
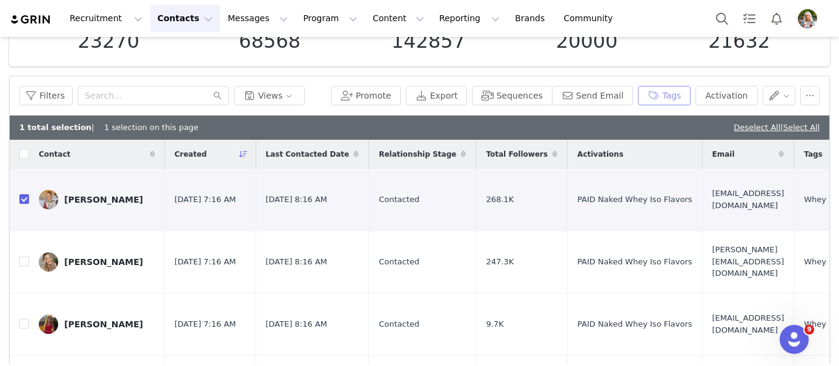
click at [672, 97] on button "Tags" at bounding box center [664, 95] width 53 height 19
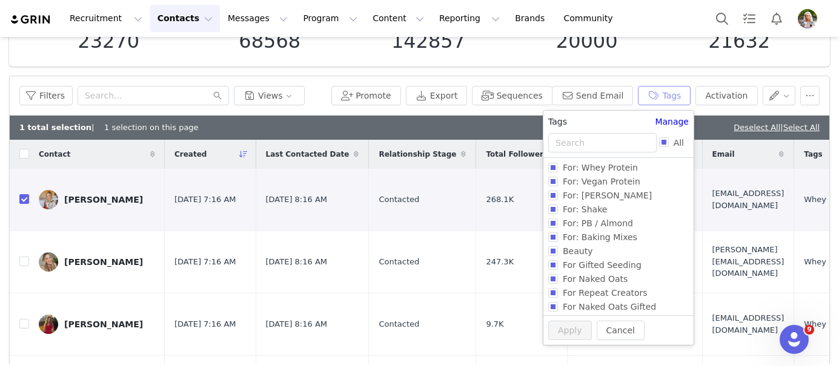
scroll to position [140, 0]
click at [662, 143] on input "All" at bounding box center [664, 143] width 10 height 10
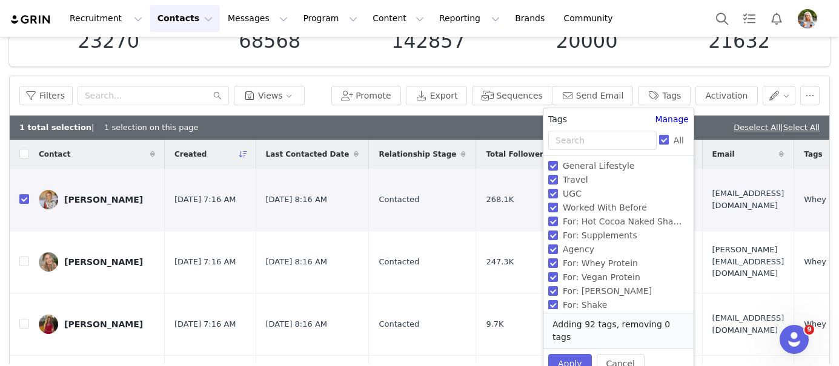
click at [661, 140] on input "All" at bounding box center [664, 140] width 10 height 10
click at [588, 143] on input "text" at bounding box center [602, 140] width 108 height 19
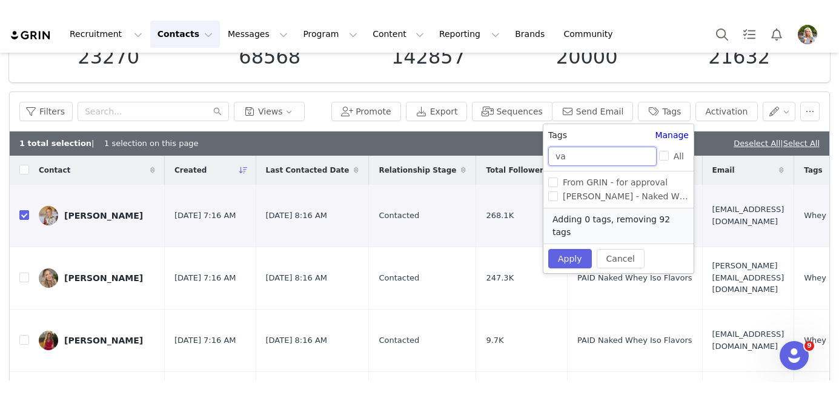
scroll to position [0, 0]
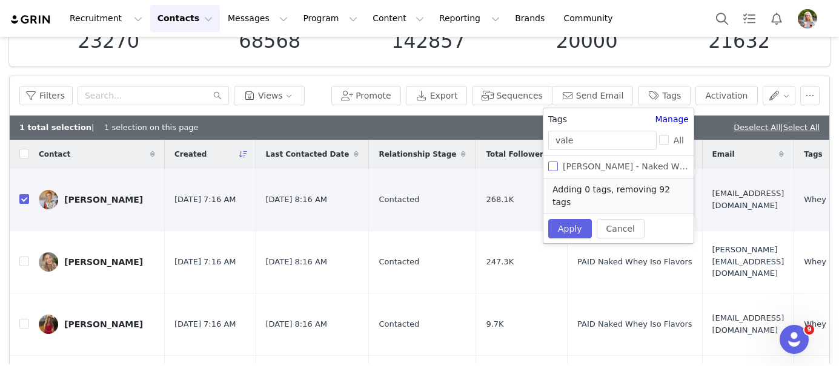
click at [550, 167] on input "[PERSON_NAME] - Naked Whey Iso Flavors Paid" at bounding box center [553, 167] width 10 height 10
click at [566, 219] on button "Apply" at bounding box center [570, 228] width 44 height 19
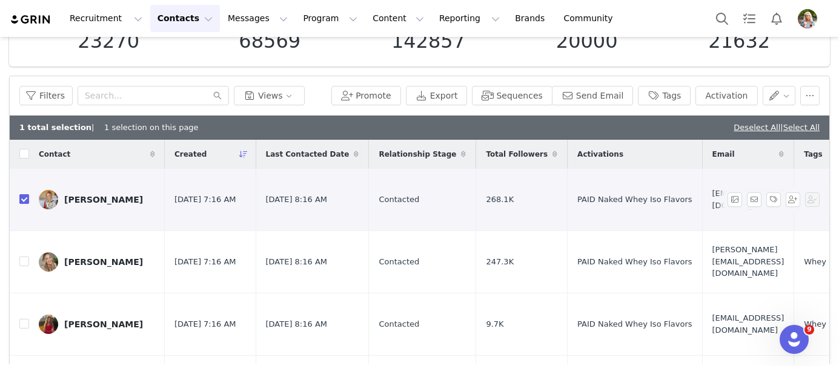
click at [22, 196] on input "checkbox" at bounding box center [24, 199] width 10 height 10
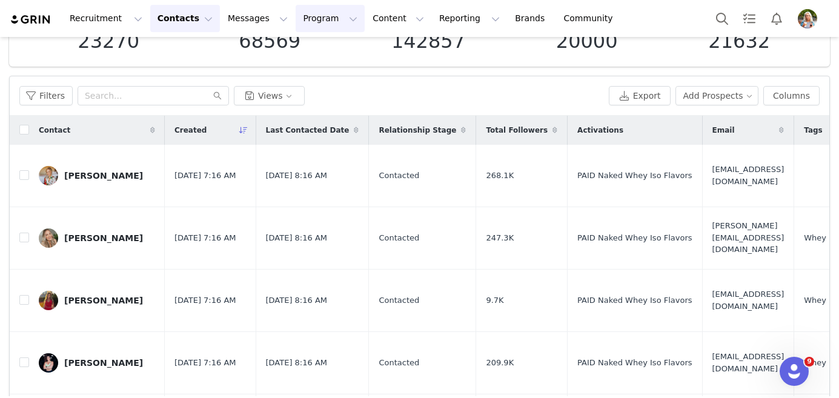
click at [297, 18] on button "Program Program" at bounding box center [330, 18] width 69 height 27
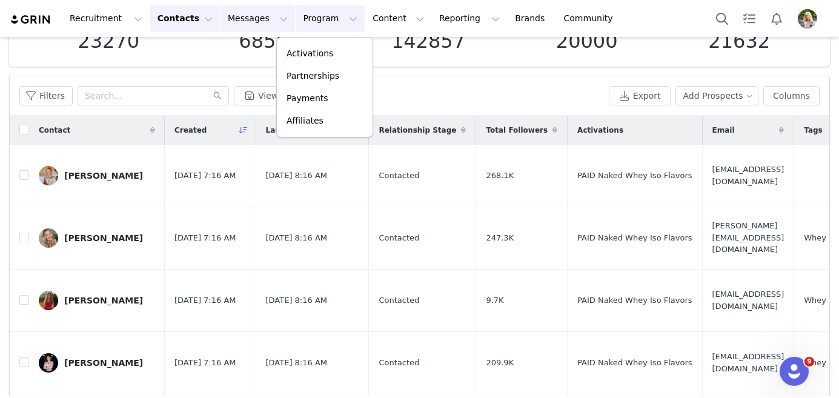
click at [242, 15] on button "Messages Messages" at bounding box center [257, 18] width 75 height 27
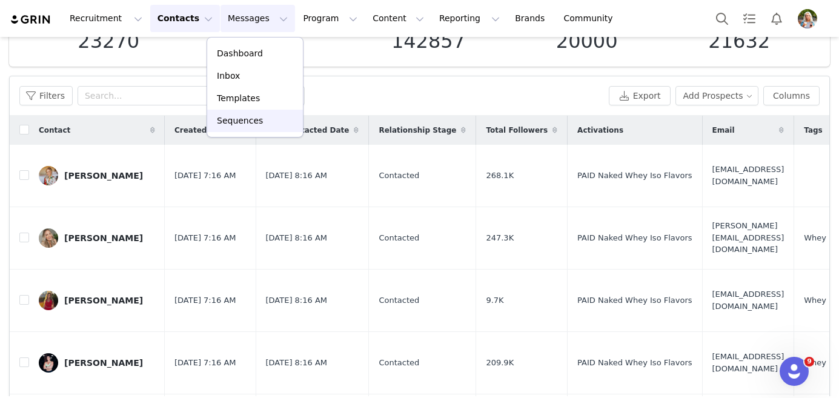
click at [245, 126] on p "Sequences" at bounding box center [240, 120] width 46 height 13
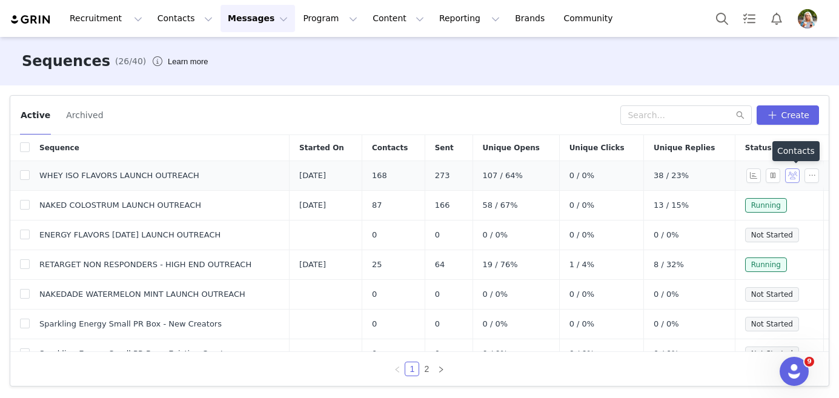
click at [793, 176] on button "button" at bounding box center [792, 175] width 15 height 15
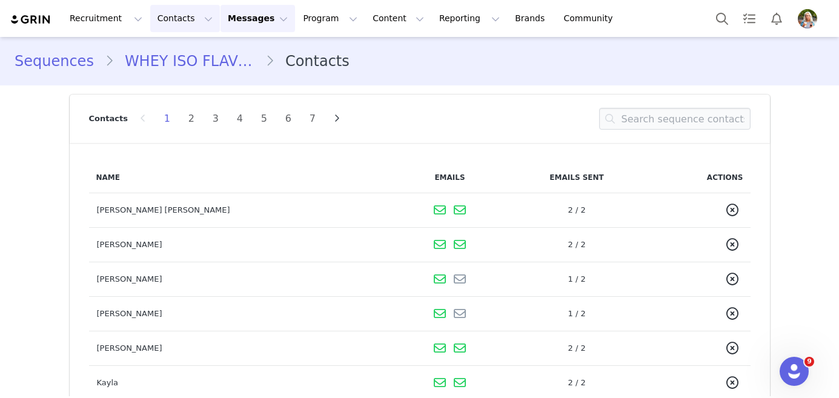
click at [187, 25] on button "Contacts Contacts" at bounding box center [185, 18] width 70 height 27
click at [186, 75] on p "Prospects" at bounding box center [171, 76] width 41 height 13
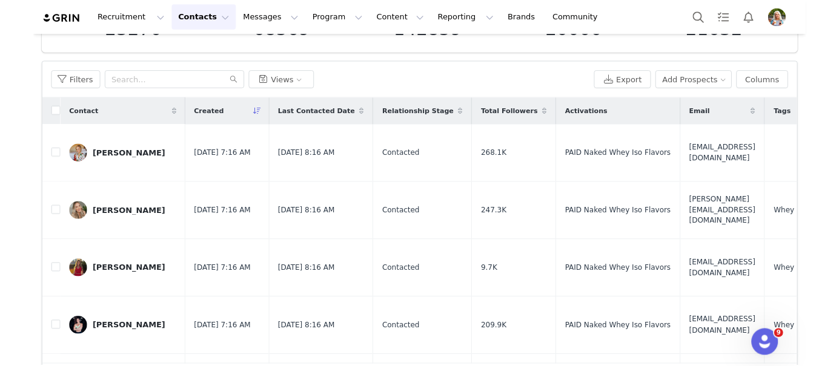
scroll to position [107, 0]
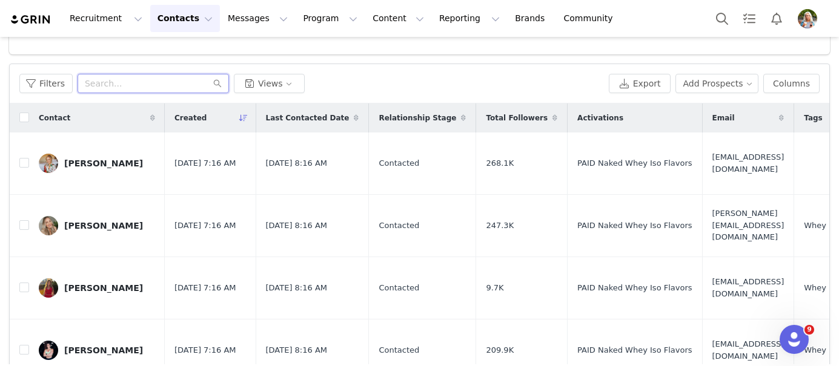
click at [109, 87] on input "text" at bounding box center [153, 83] width 151 height 19
click at [27, 160] on input "checkbox" at bounding box center [24, 163] width 10 height 10
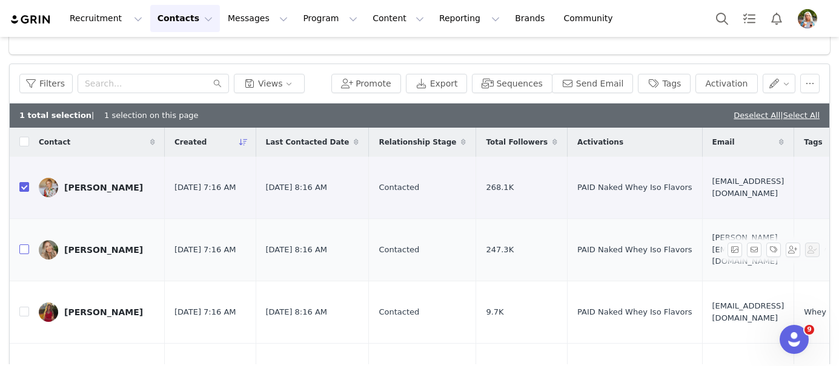
click at [24, 245] on input "checkbox" at bounding box center [24, 250] width 10 height 10
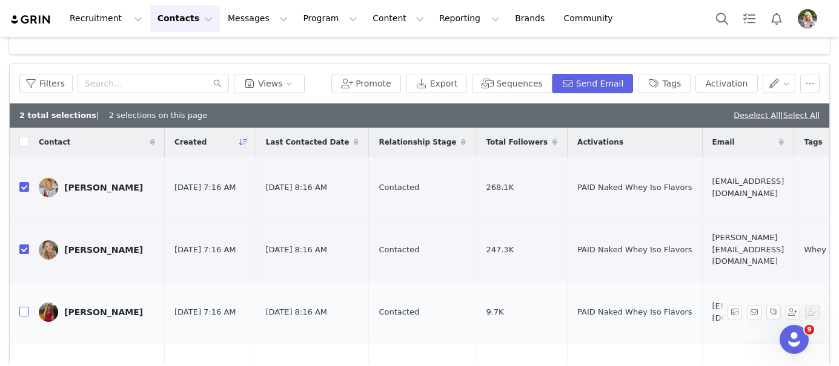
click at [24, 307] on input "checkbox" at bounding box center [24, 312] width 10 height 10
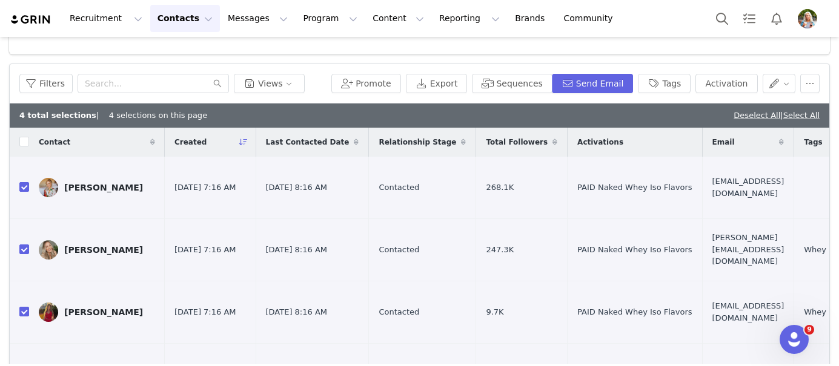
scroll to position [74, 0]
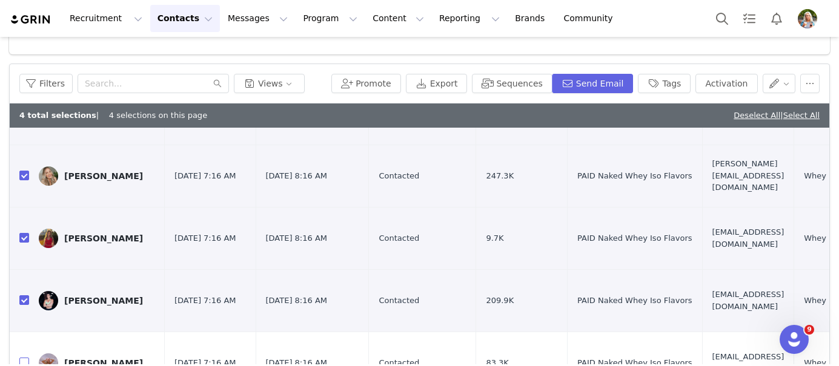
click at [25, 358] on input "checkbox" at bounding box center [24, 363] width 10 height 10
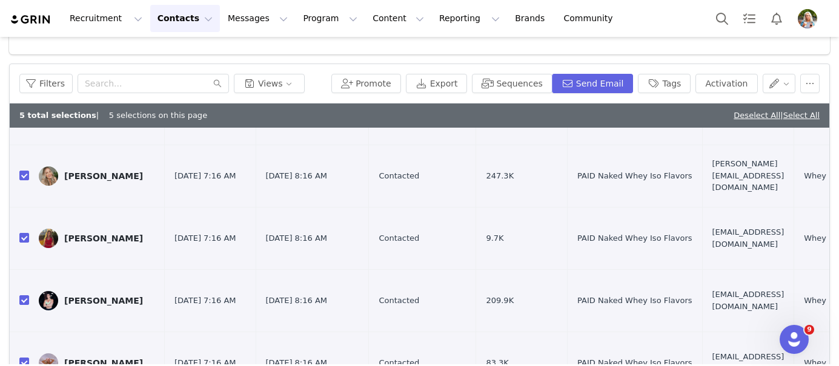
scroll to position [101, 0]
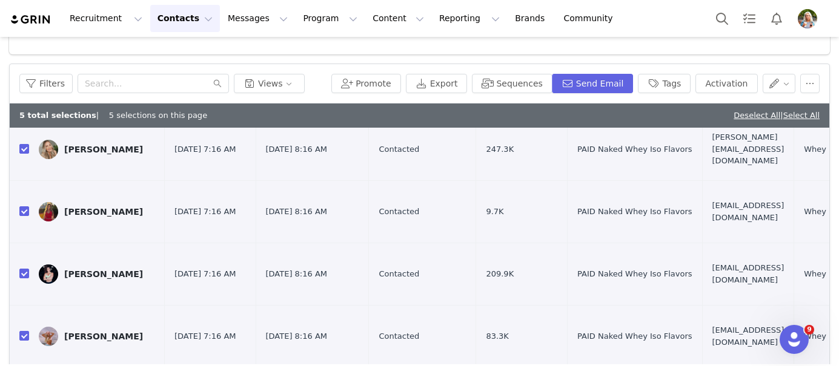
click at [520, 88] on button "Sequences" at bounding box center [512, 83] width 80 height 19
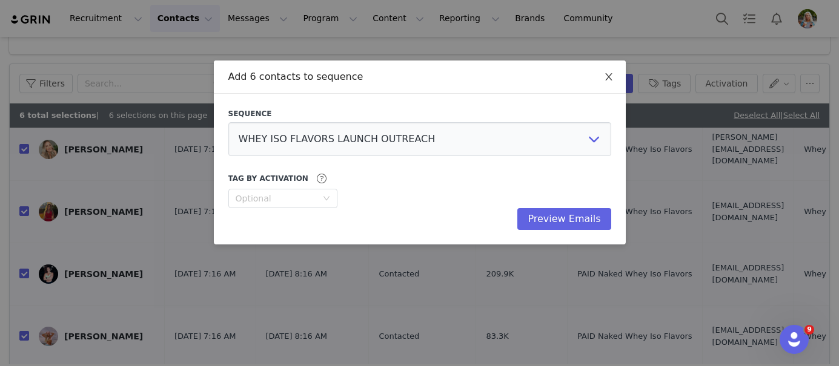
click at [605, 84] on span "Close" at bounding box center [609, 78] width 34 height 34
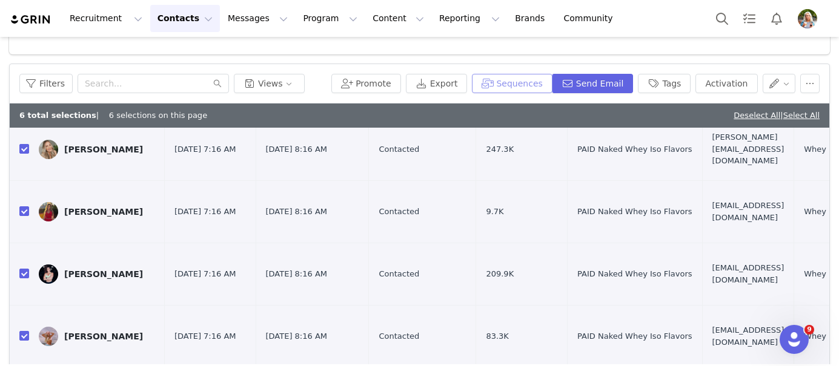
scroll to position [161, 0]
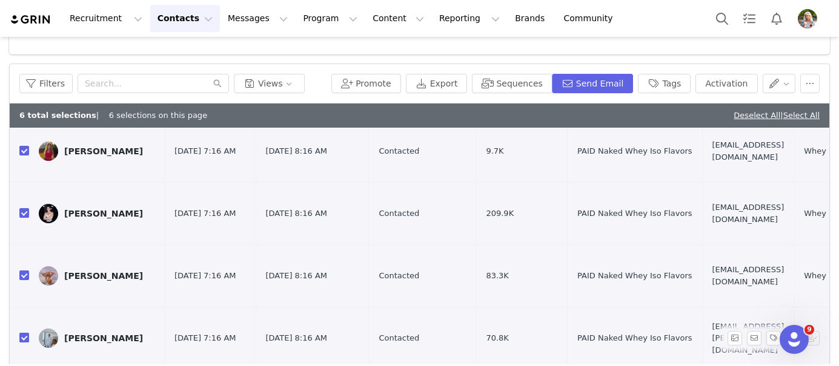
click at [24, 333] on input "checkbox" at bounding box center [24, 338] width 10 height 10
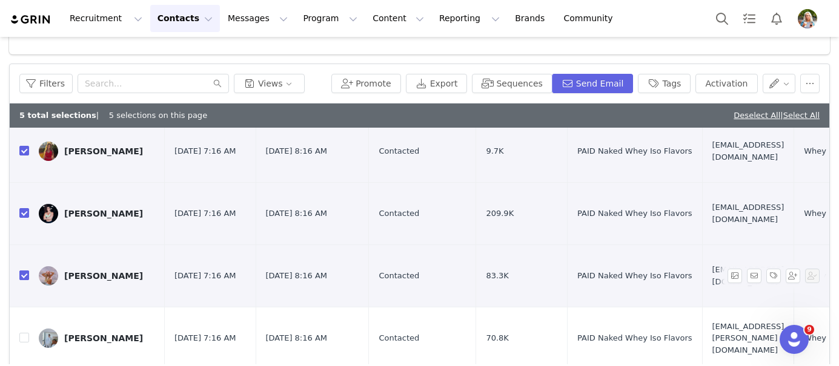
click at [25, 271] on input "checkbox" at bounding box center [24, 276] width 10 height 10
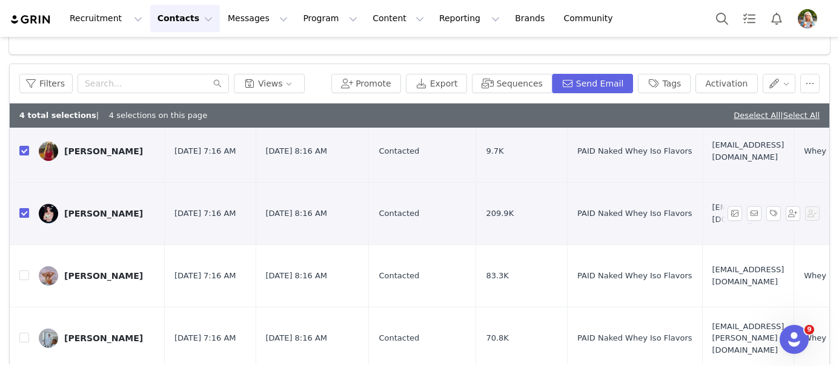
click at [25, 208] on input "checkbox" at bounding box center [24, 213] width 10 height 10
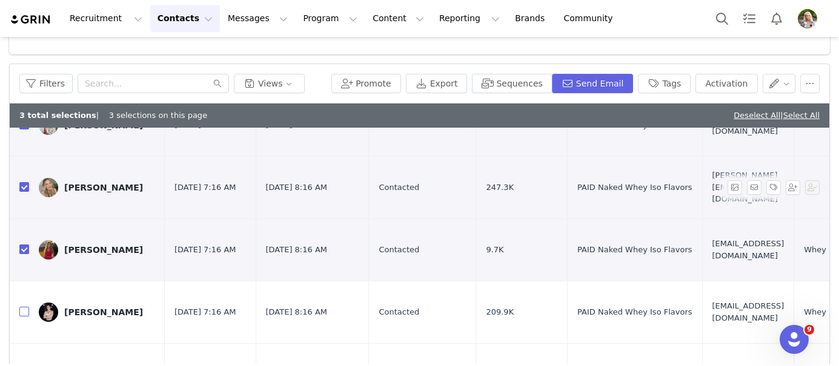
scroll to position [39, 0]
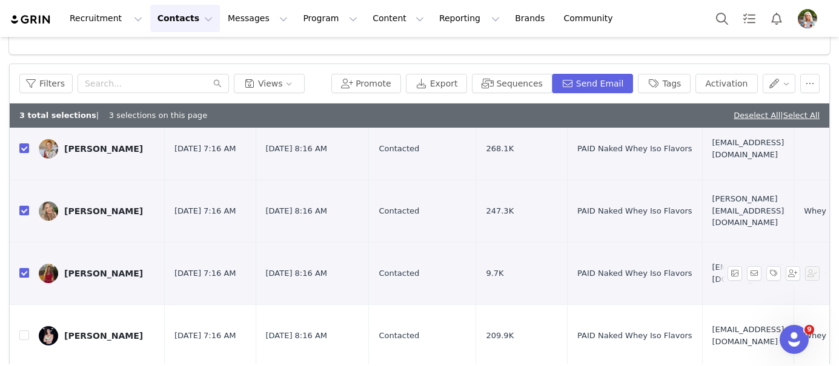
click at [21, 268] on input "checkbox" at bounding box center [24, 273] width 10 height 10
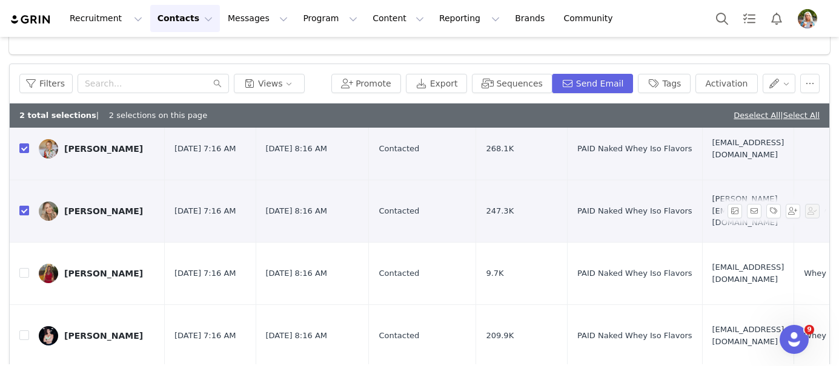
click at [23, 206] on input "checkbox" at bounding box center [24, 211] width 10 height 10
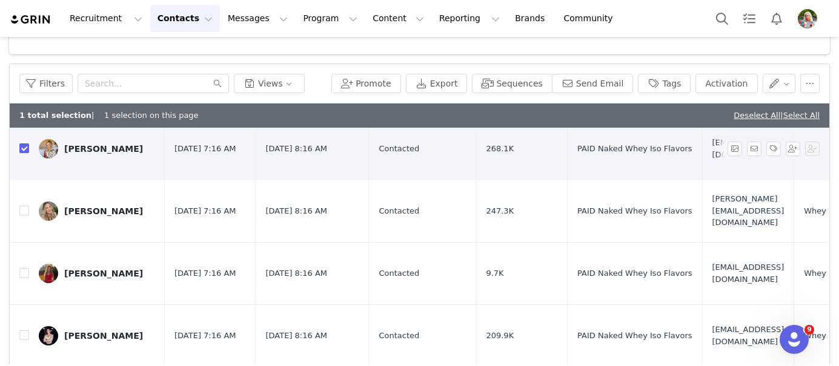
click at [22, 144] on input "checkbox" at bounding box center [24, 149] width 10 height 10
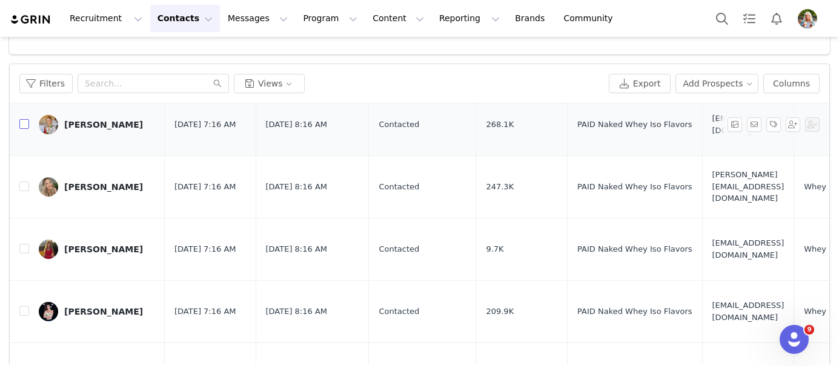
scroll to position [0, 0]
